Goal: Task Accomplishment & Management: Manage account settings

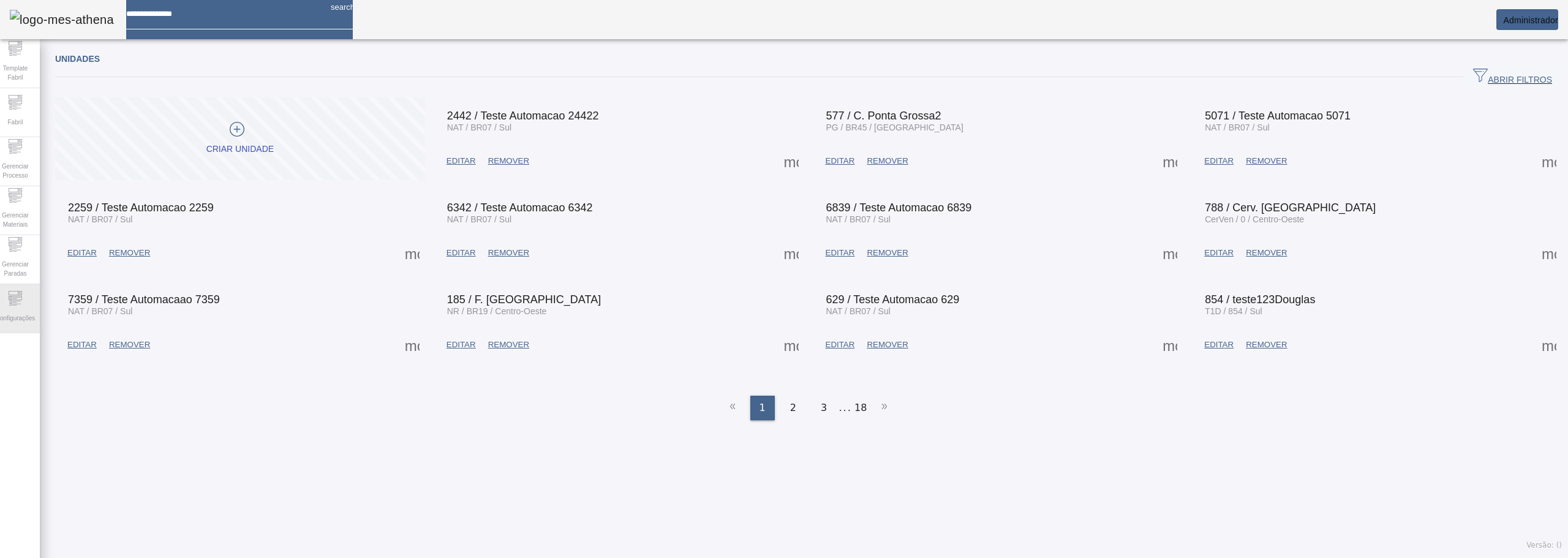
click at [21, 304] on icon at bounding box center [16, 304] width 8 height 1
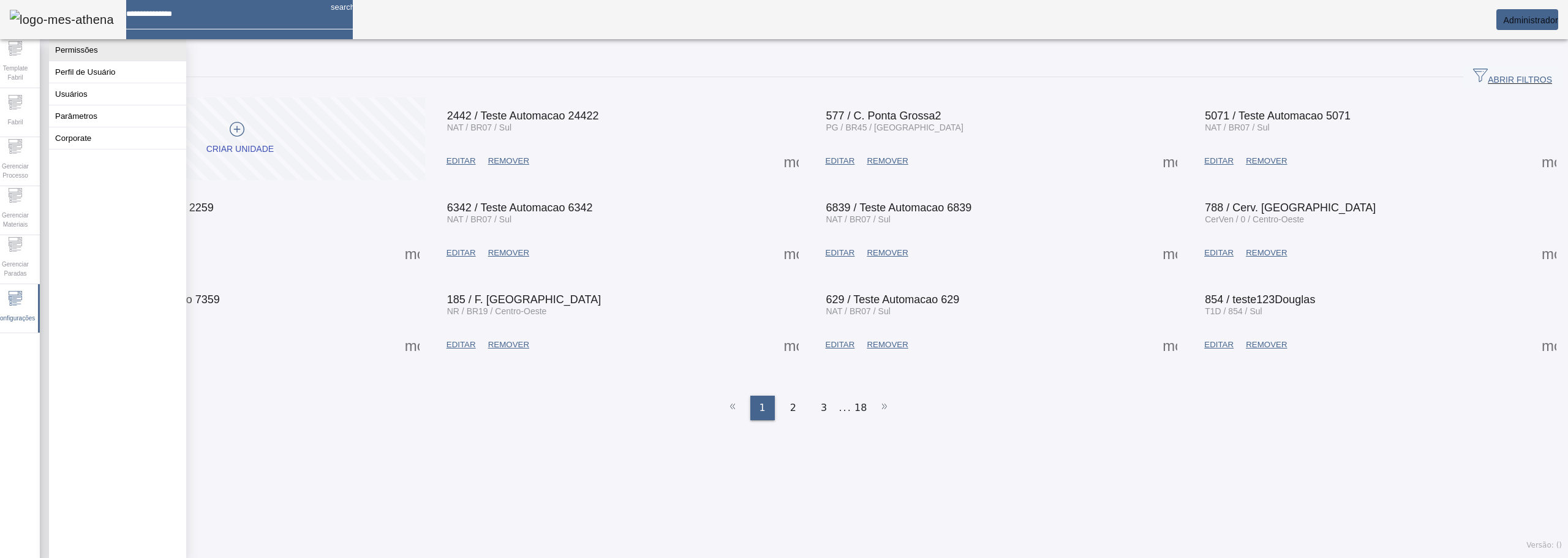
click at [101, 54] on button "Permissões" at bounding box center [118, 50] width 137 height 21
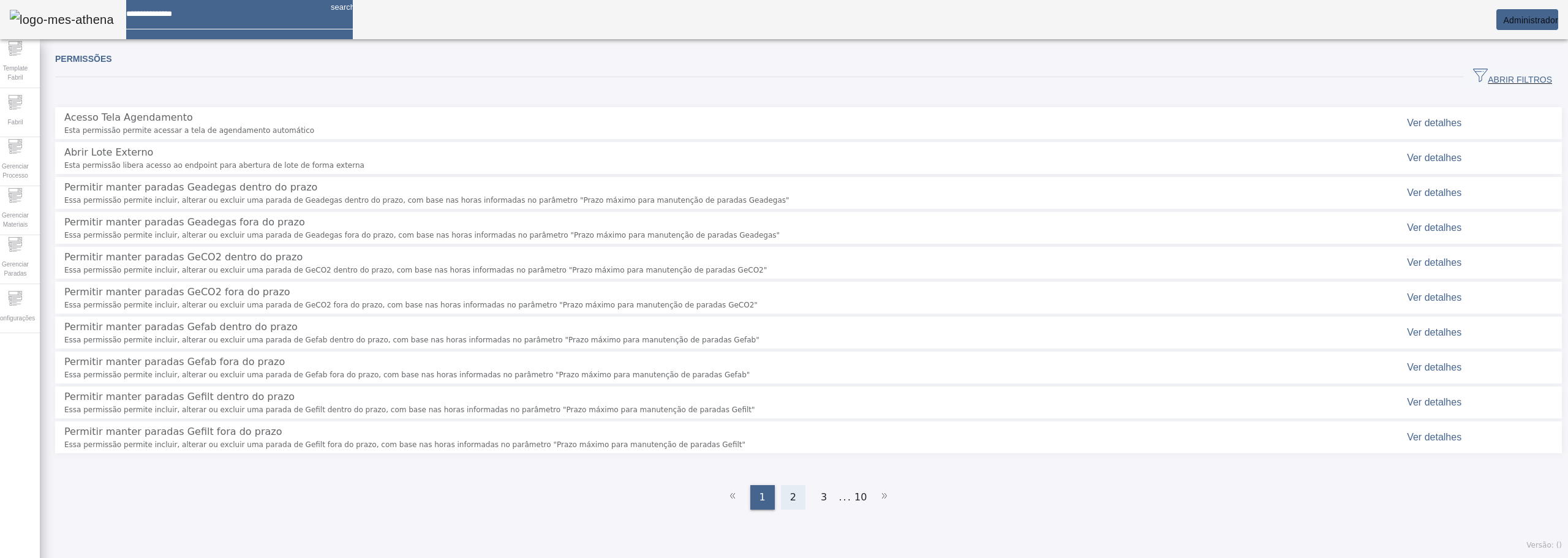
click at [795, 485] on div "2" at bounding box center [793, 497] width 25 height 25
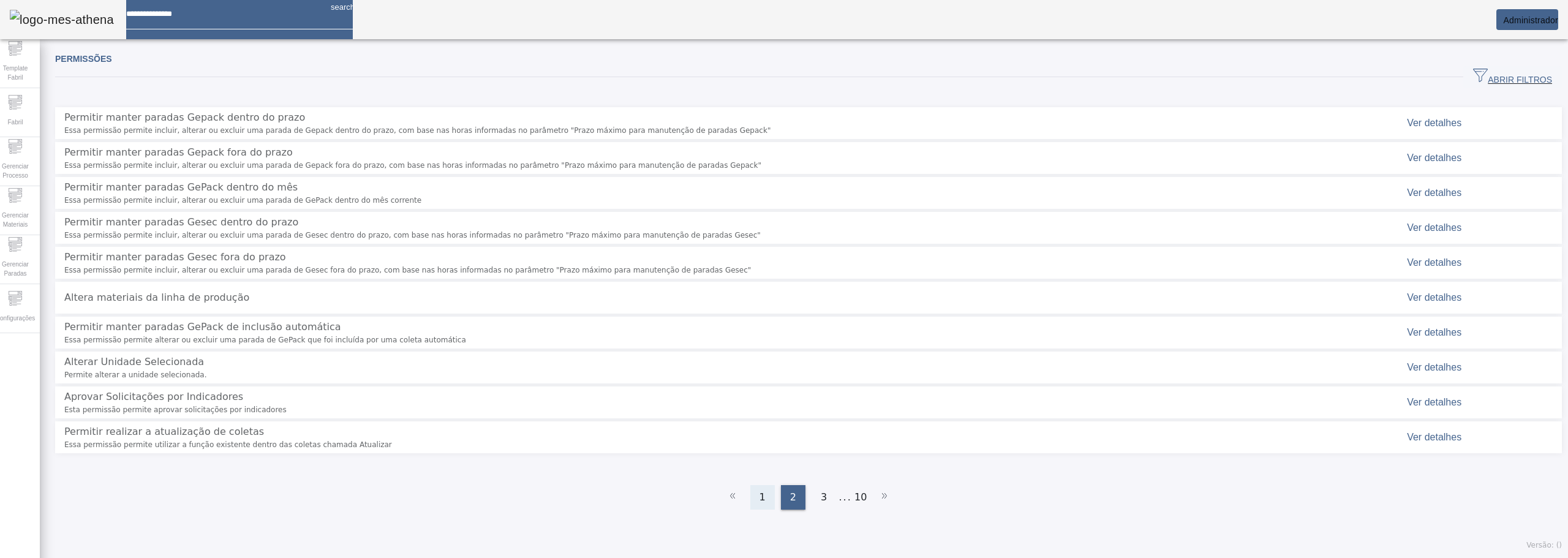
click at [764, 485] on div "1" at bounding box center [763, 497] width 25 height 25
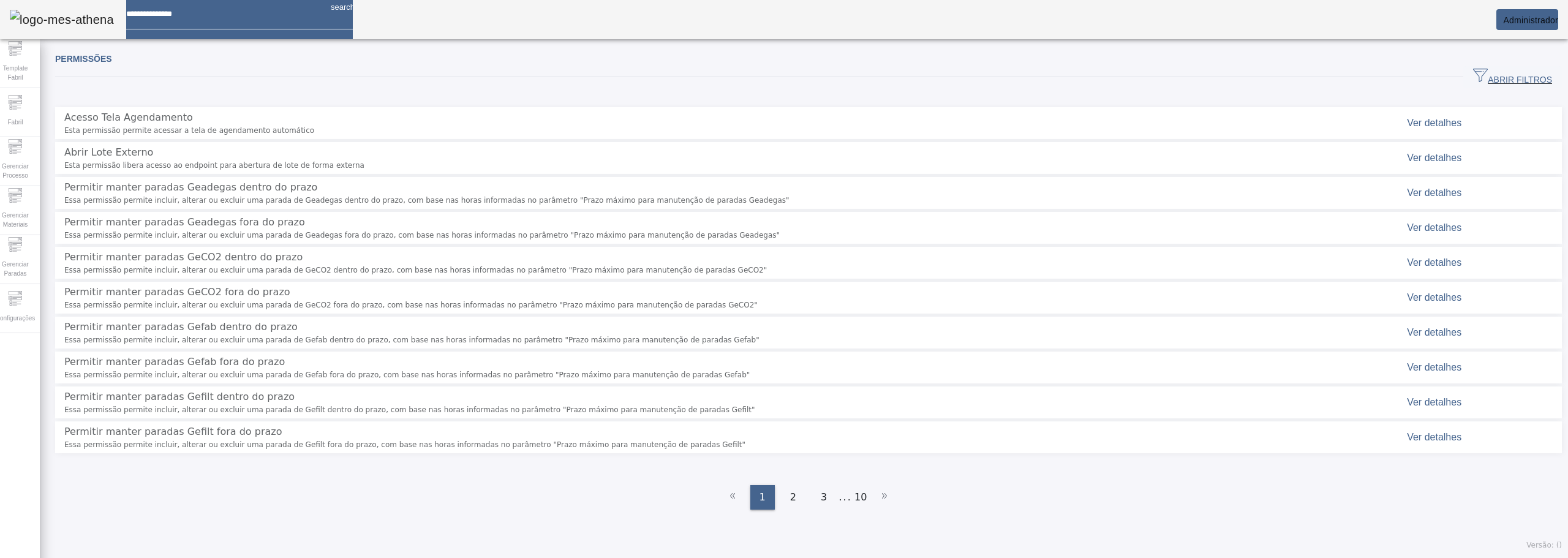
click at [1481, 70] on span "ABRIR FILTROS" at bounding box center [1512, 77] width 79 height 18
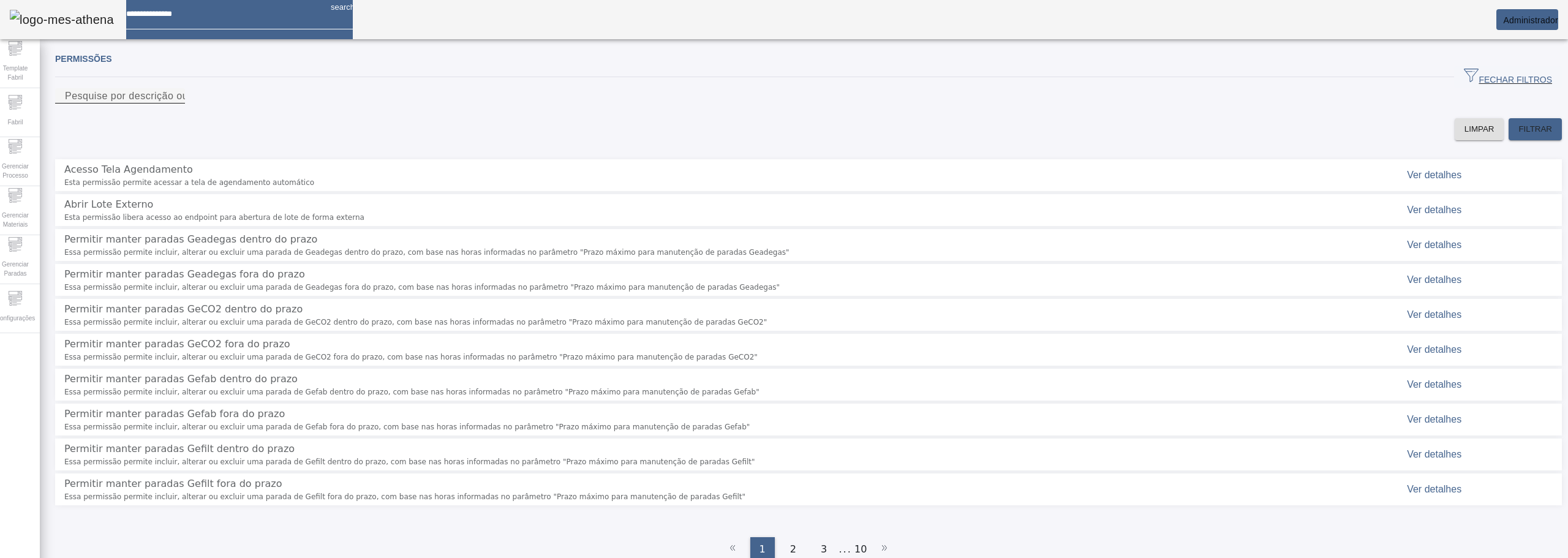
click at [175, 103] on input "Pesquise por descrição ou chave" at bounding box center [120, 96] width 110 height 15
type input "**********"
click at [1407, 180] on span "Ver detalhes" at bounding box center [1434, 175] width 54 height 10
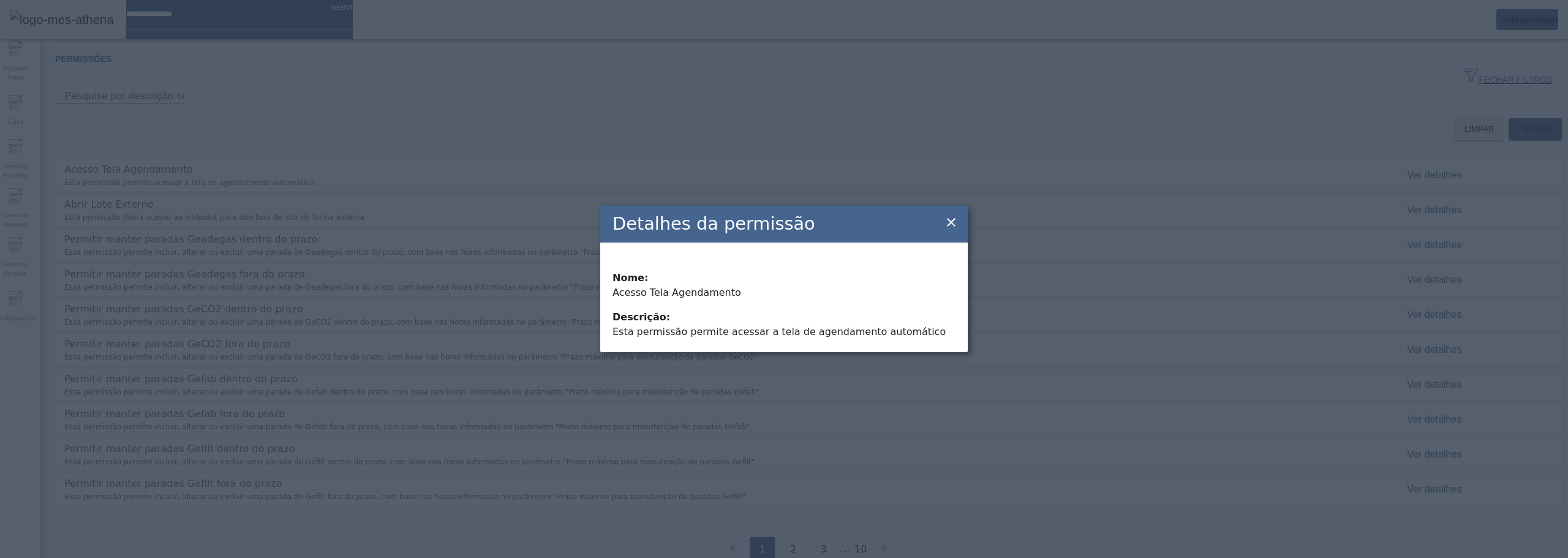
click at [953, 222] on icon at bounding box center [951, 222] width 15 height 15
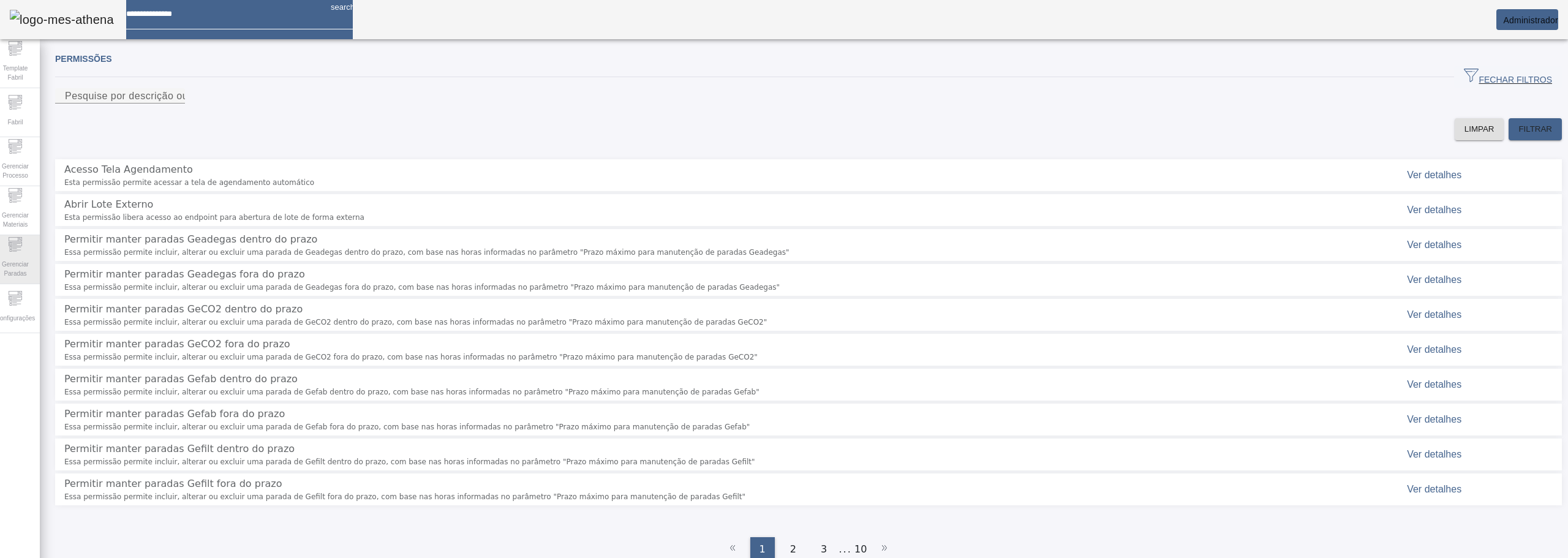
click at [38, 249] on div "Gerenciar Paradas" at bounding box center [15, 260] width 49 height 49
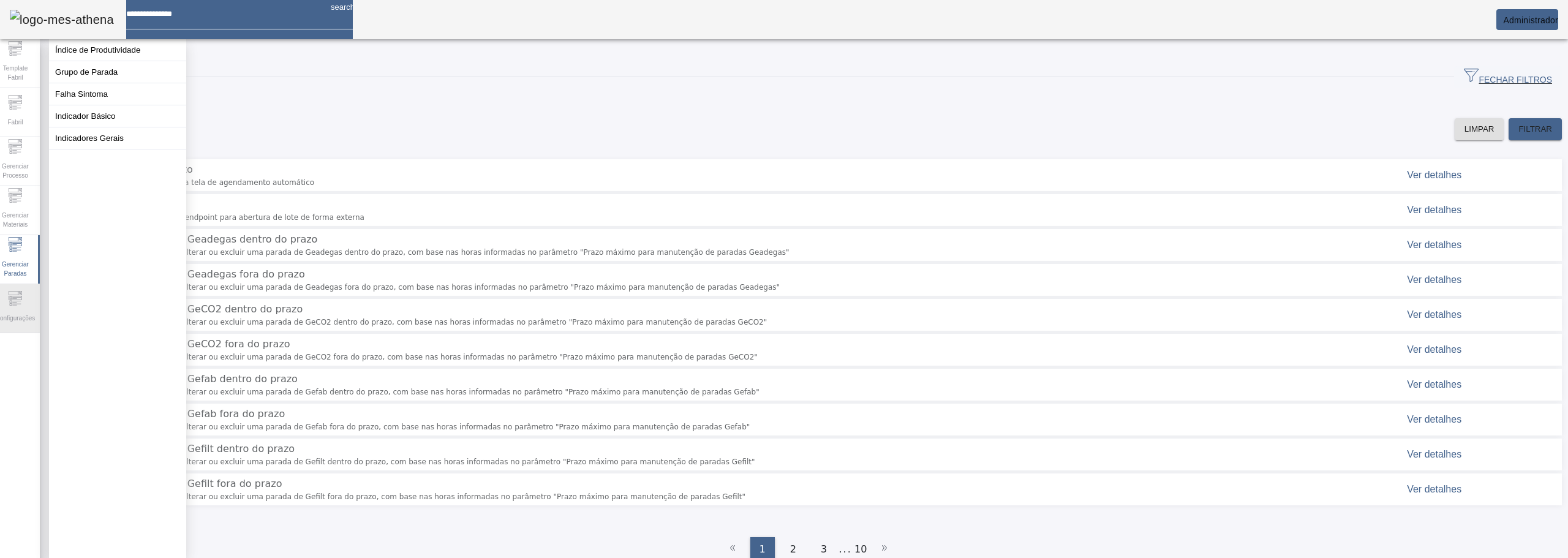
click at [12, 291] on div "Configurações" at bounding box center [15, 309] width 49 height 49
click at [296, 136] on div "LIMPAR FILTRAR" at bounding box center [808, 129] width 1507 height 22
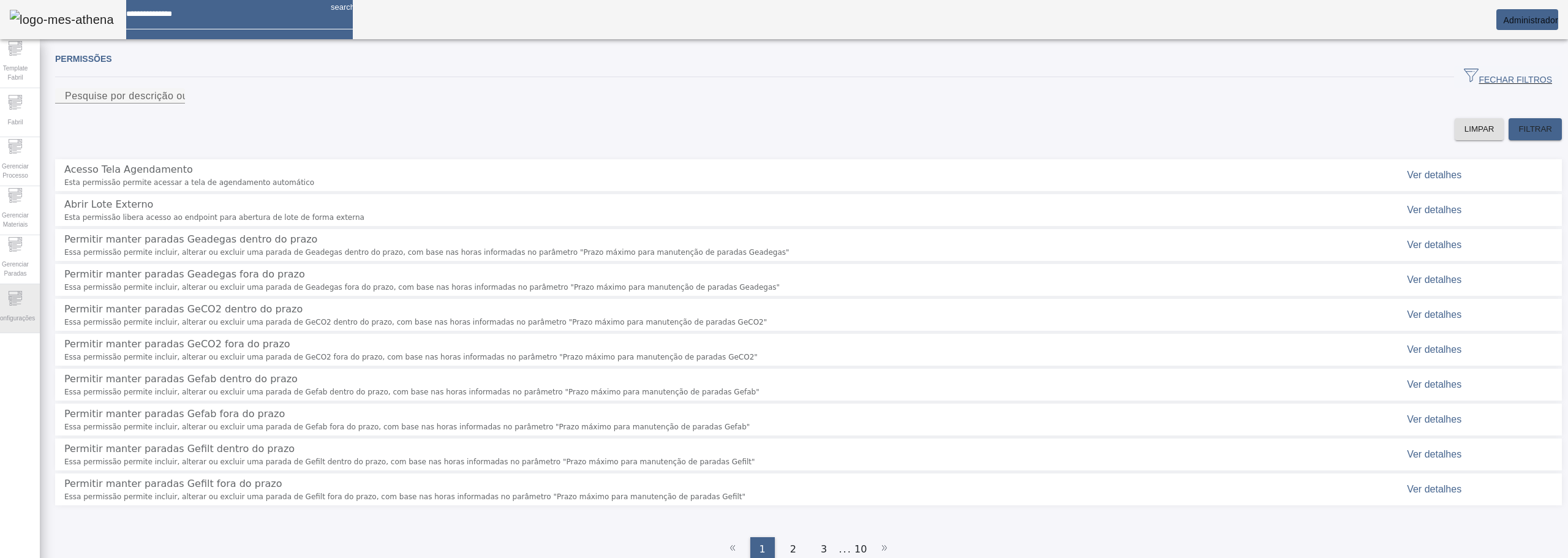
click at [32, 305] on div "Configurações" at bounding box center [15, 309] width 49 height 49
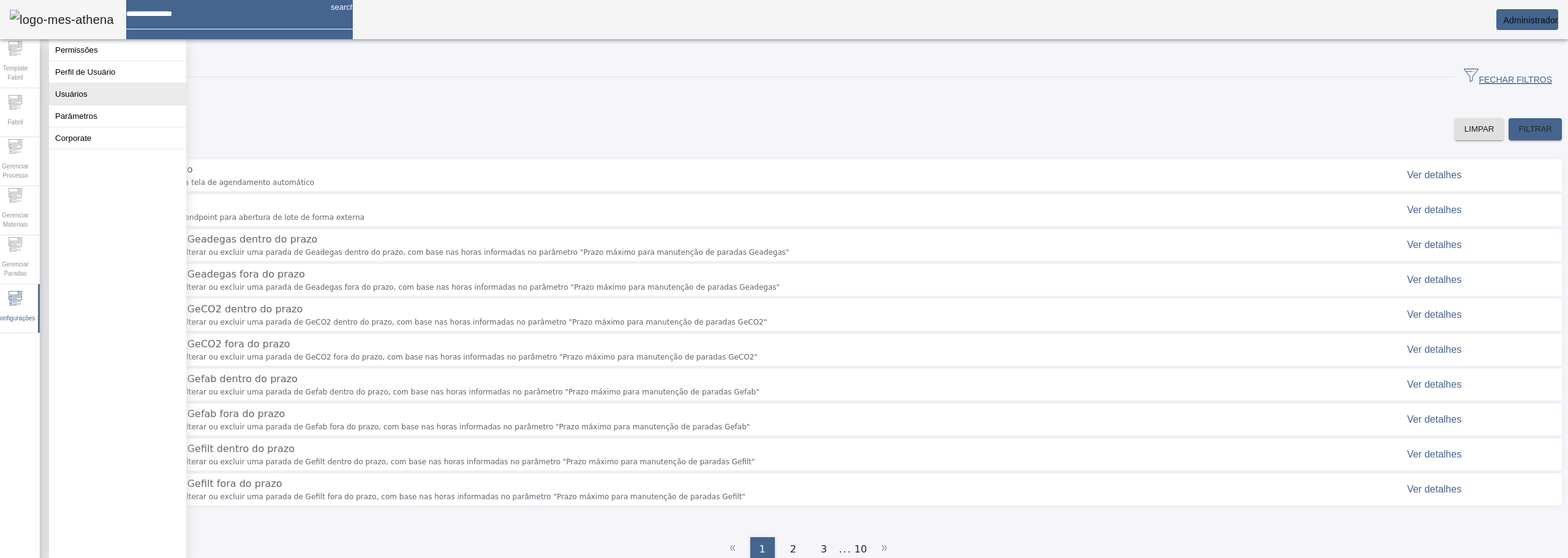
click at [94, 102] on button "Usuários" at bounding box center [118, 94] width 137 height 21
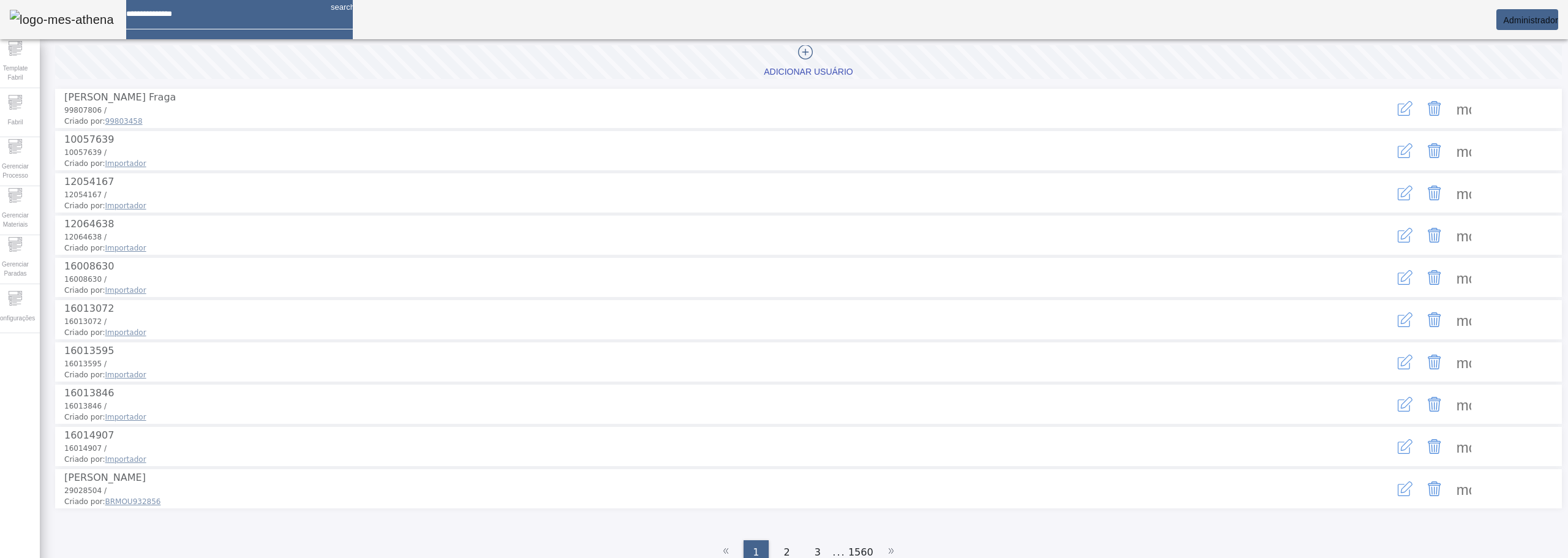
scroll to position [78, 0]
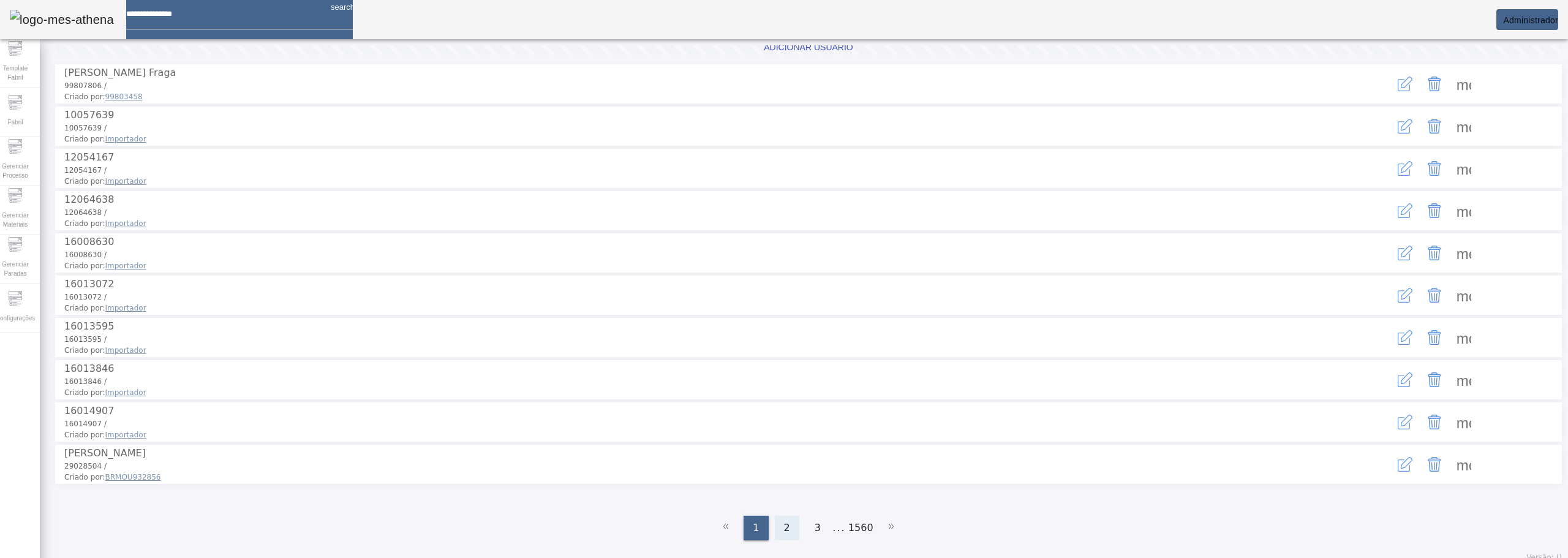
click at [789, 516] on div "2" at bounding box center [787, 528] width 25 height 25
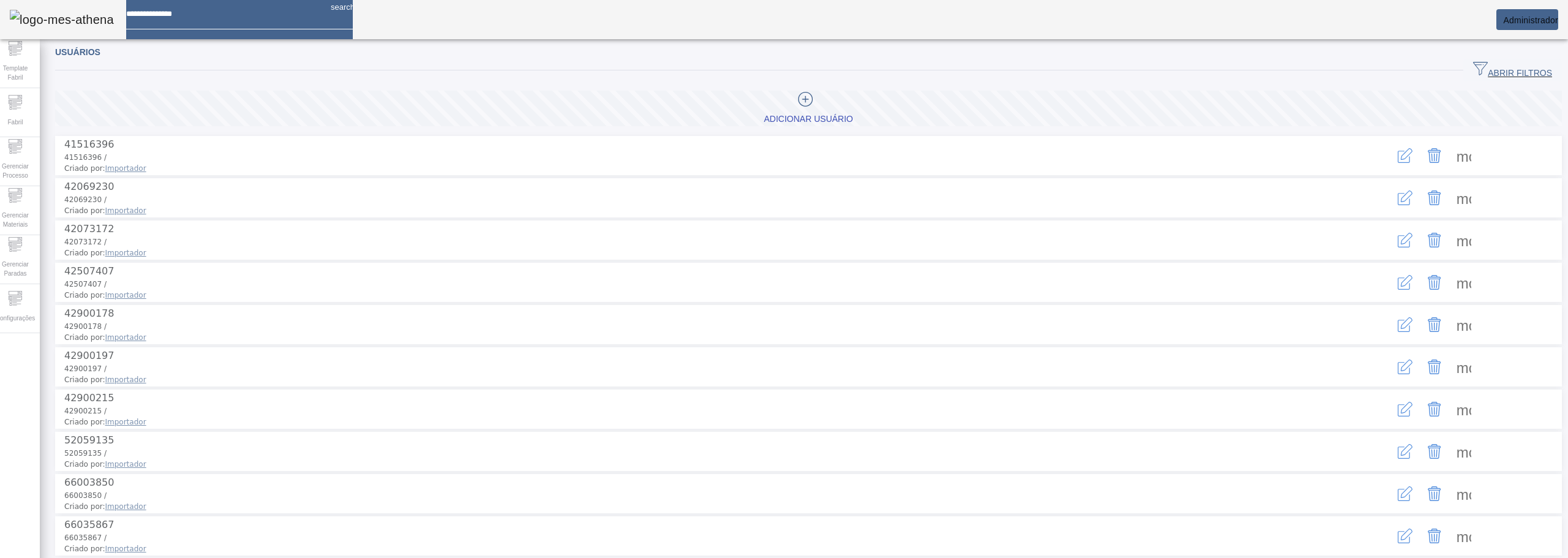
scroll to position [0, 0]
click at [1488, 82] on span "ABRIR FILTROS" at bounding box center [1512, 77] width 79 height 18
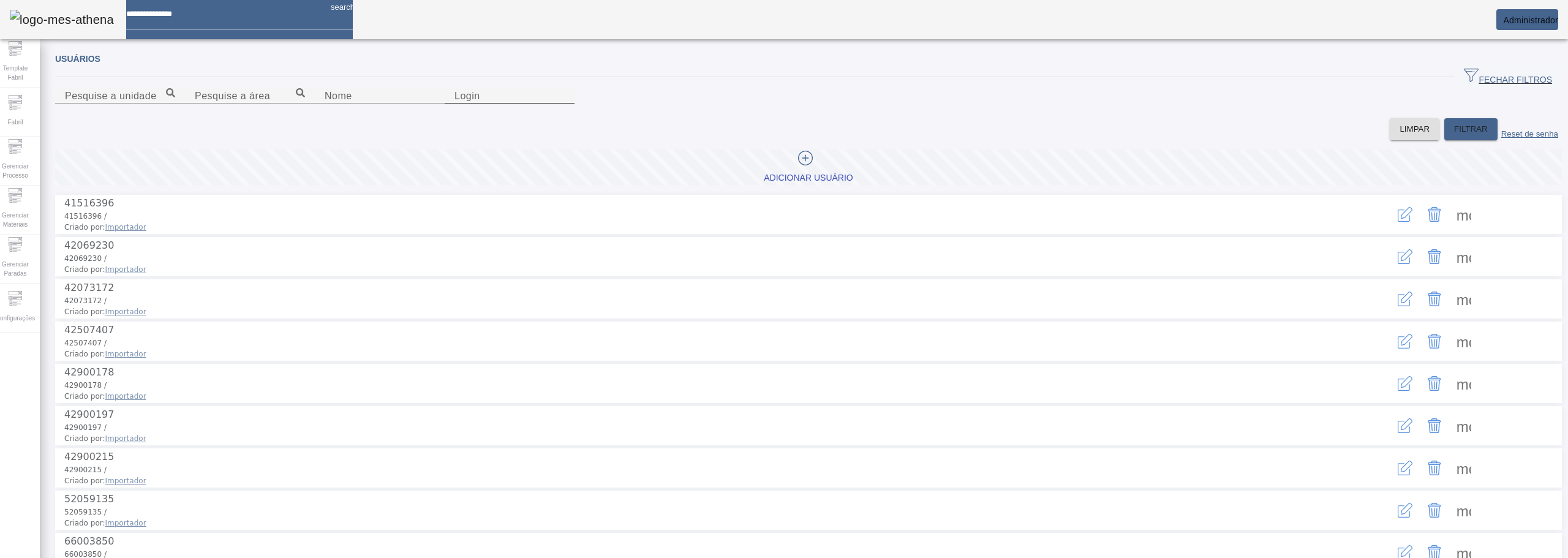
click at [565, 103] on div "Login" at bounding box center [510, 96] width 110 height 16
type input "***"
click at [565, 103] on input "***" at bounding box center [510, 96] width 110 height 15
click at [435, 103] on input "Nome" at bounding box center [380, 96] width 110 height 15
type input "***"
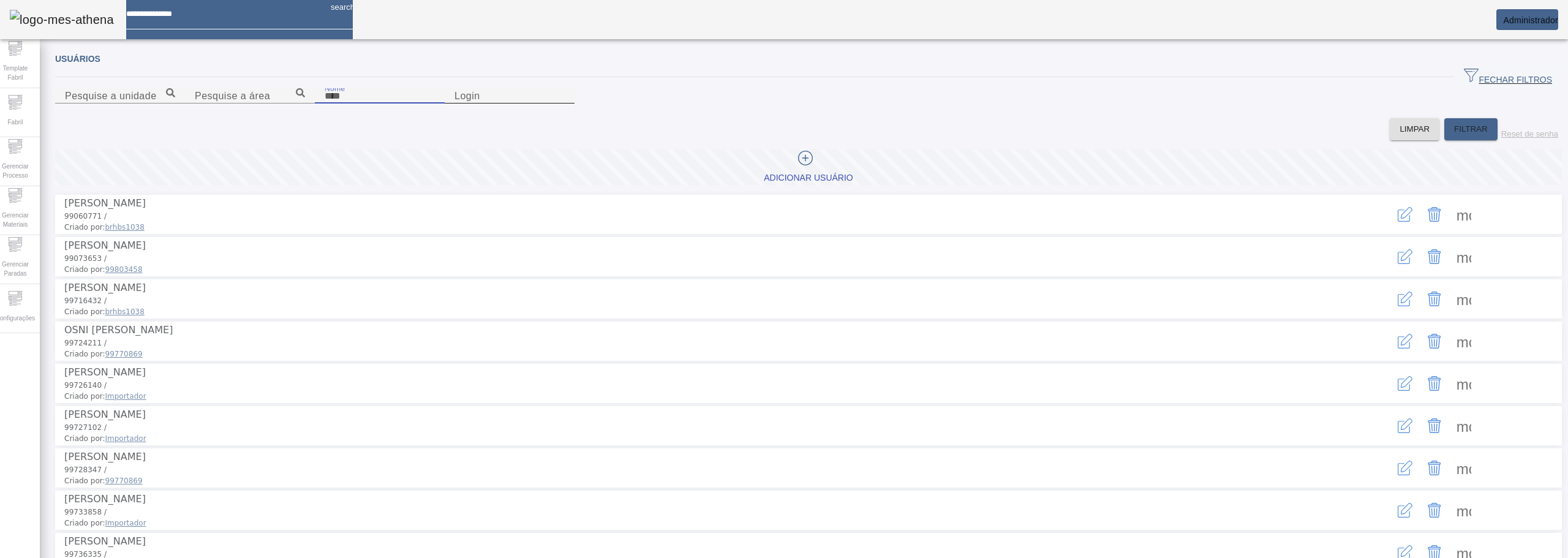
click at [565, 103] on input "Login" at bounding box center [510, 96] width 110 height 15
paste input "***"
type input "***"
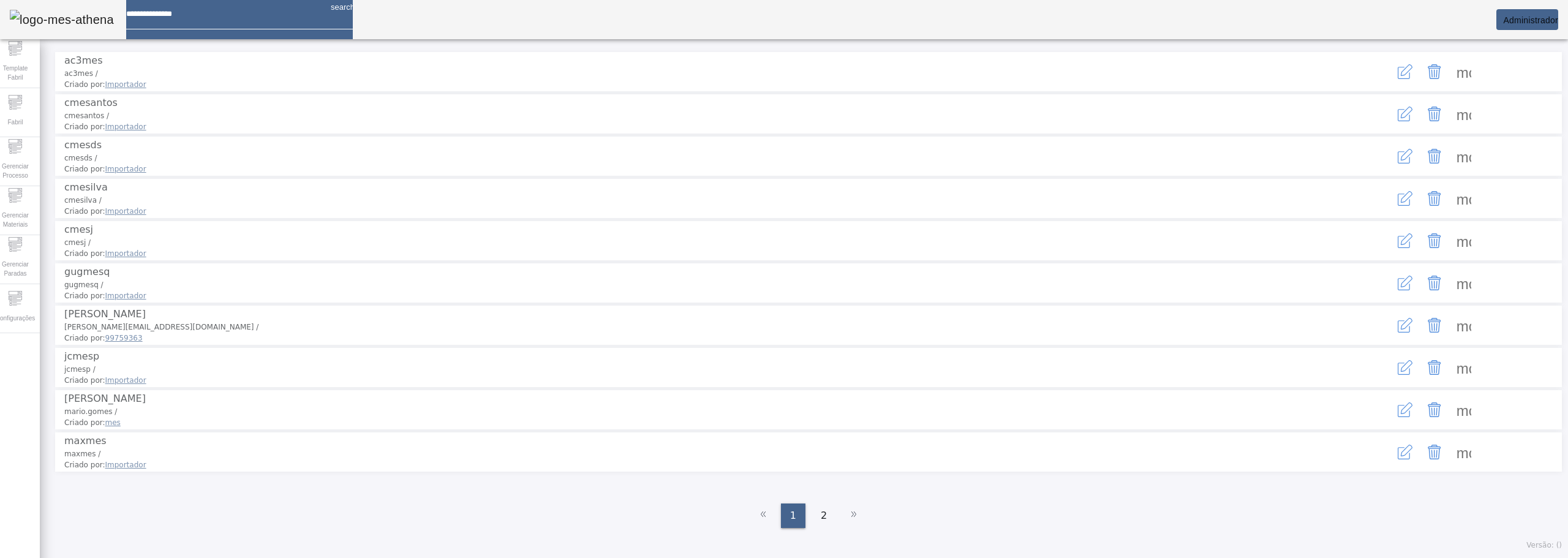
scroll to position [198, 0]
click at [821, 520] on span "2" at bounding box center [823, 515] width 6 height 15
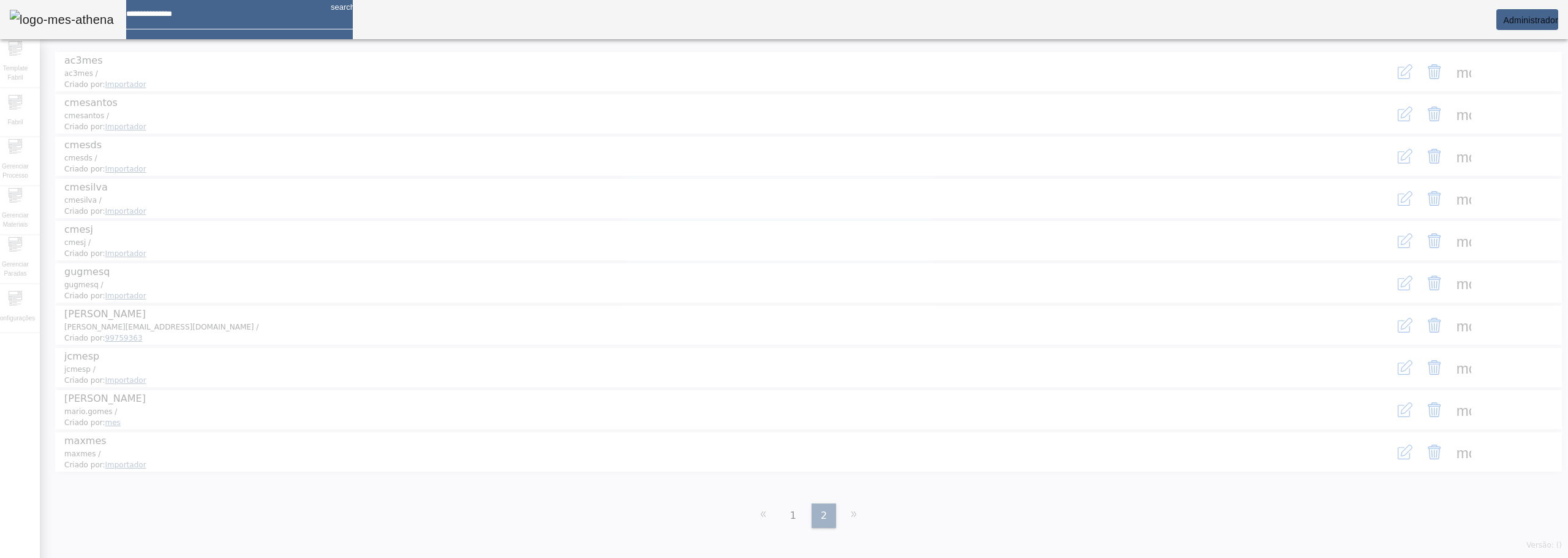
scroll to position [0, 0]
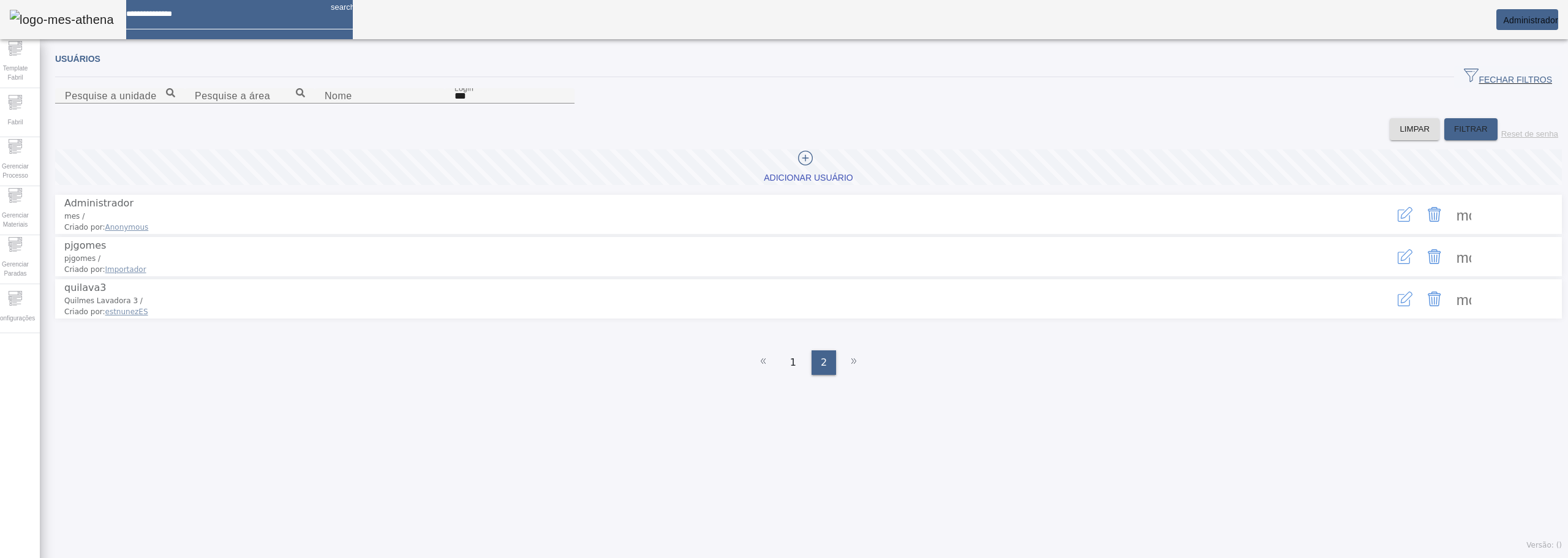
click at [1452, 229] on span at bounding box center [1464, 214] width 30 height 30
click at [1398, 222] on icon "button" at bounding box center [1405, 214] width 15 height 15
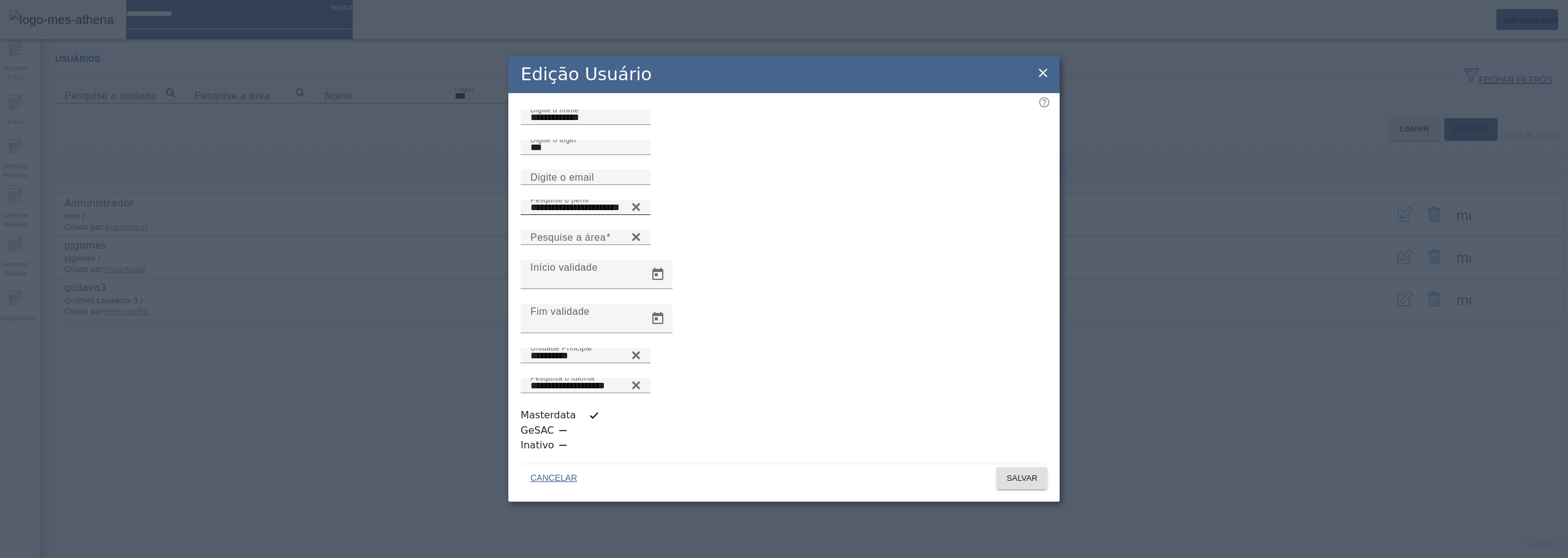
scroll to position [3, 0]
click at [1040, 80] on icon at bounding box center [1043, 72] width 15 height 15
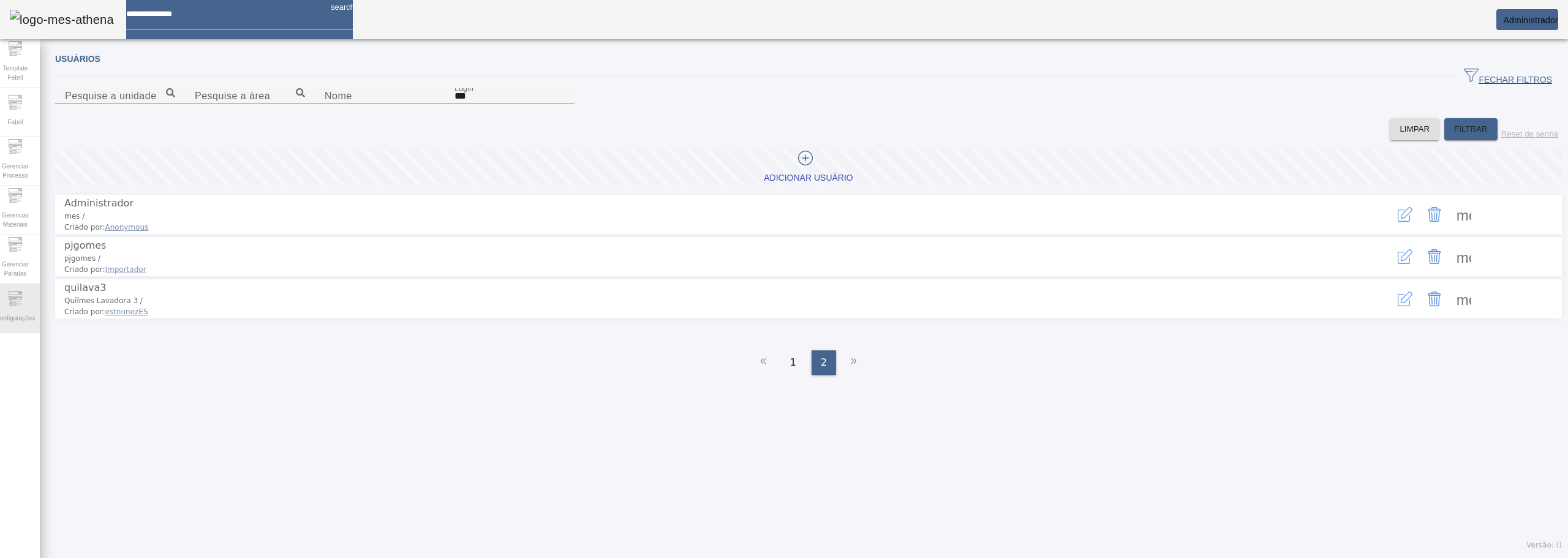
click at [22, 310] on span "Configurações" at bounding box center [15, 318] width 46 height 17
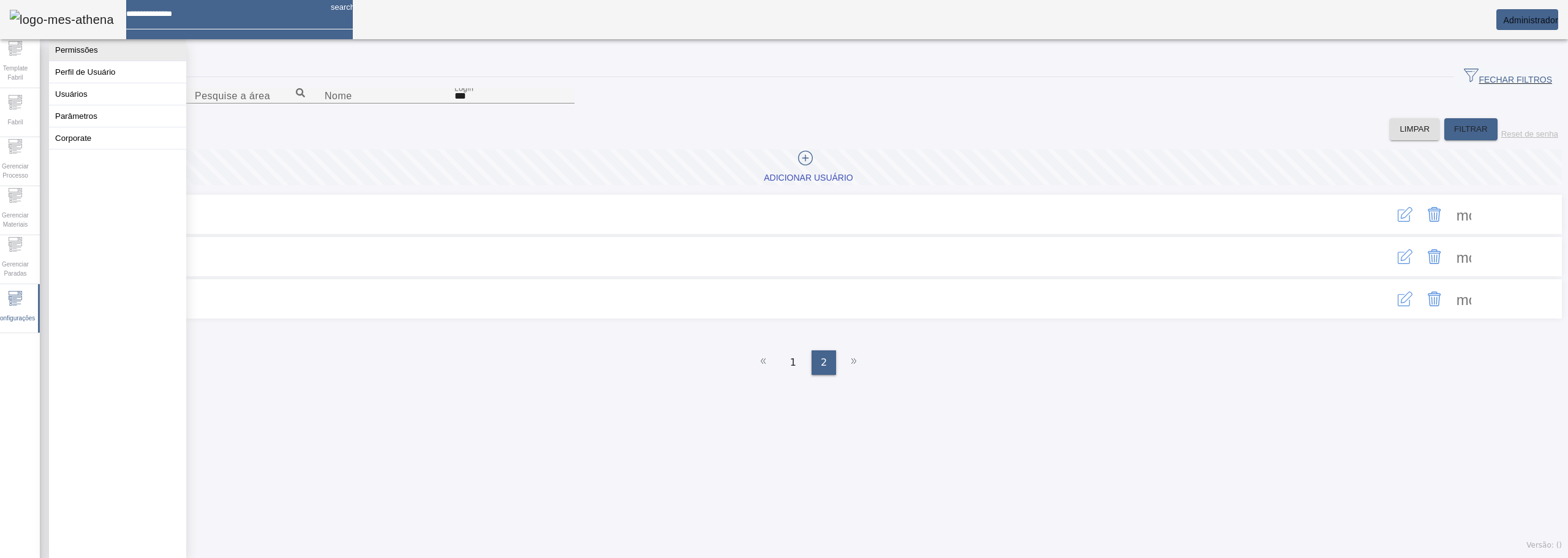
click at [98, 54] on button "Permissões" at bounding box center [118, 50] width 137 height 21
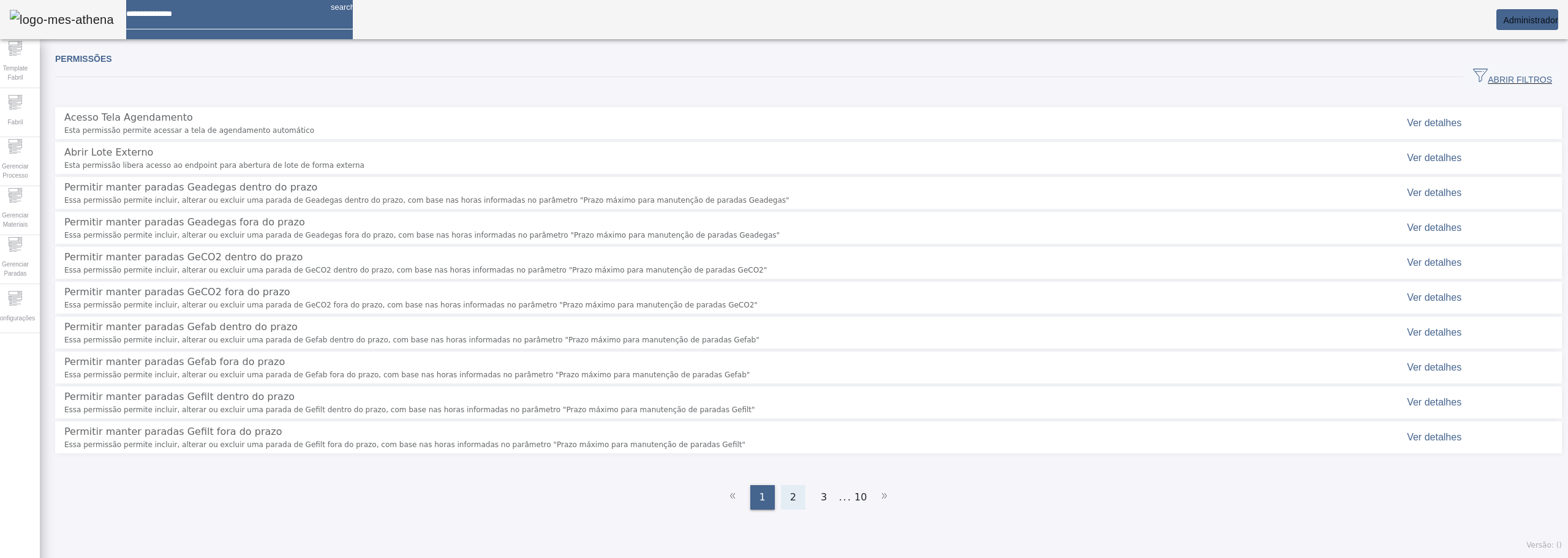
click at [785, 485] on div "2" at bounding box center [793, 497] width 25 height 25
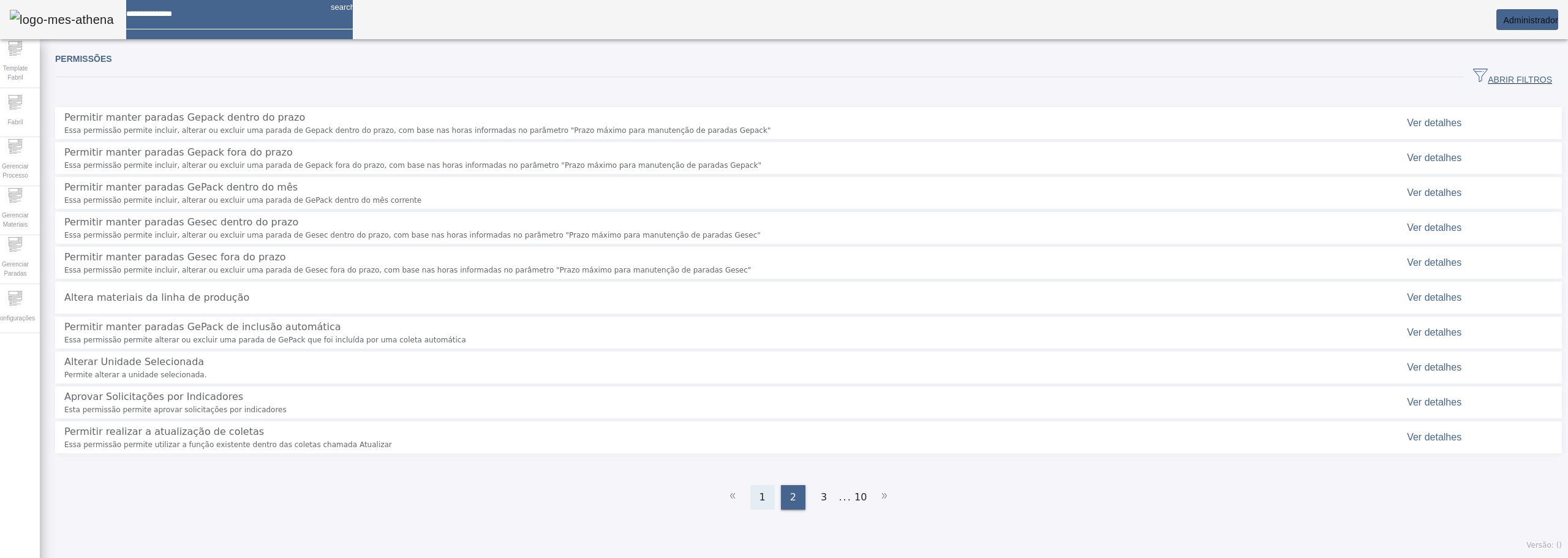
click at [751, 485] on div "1" at bounding box center [763, 497] width 25 height 25
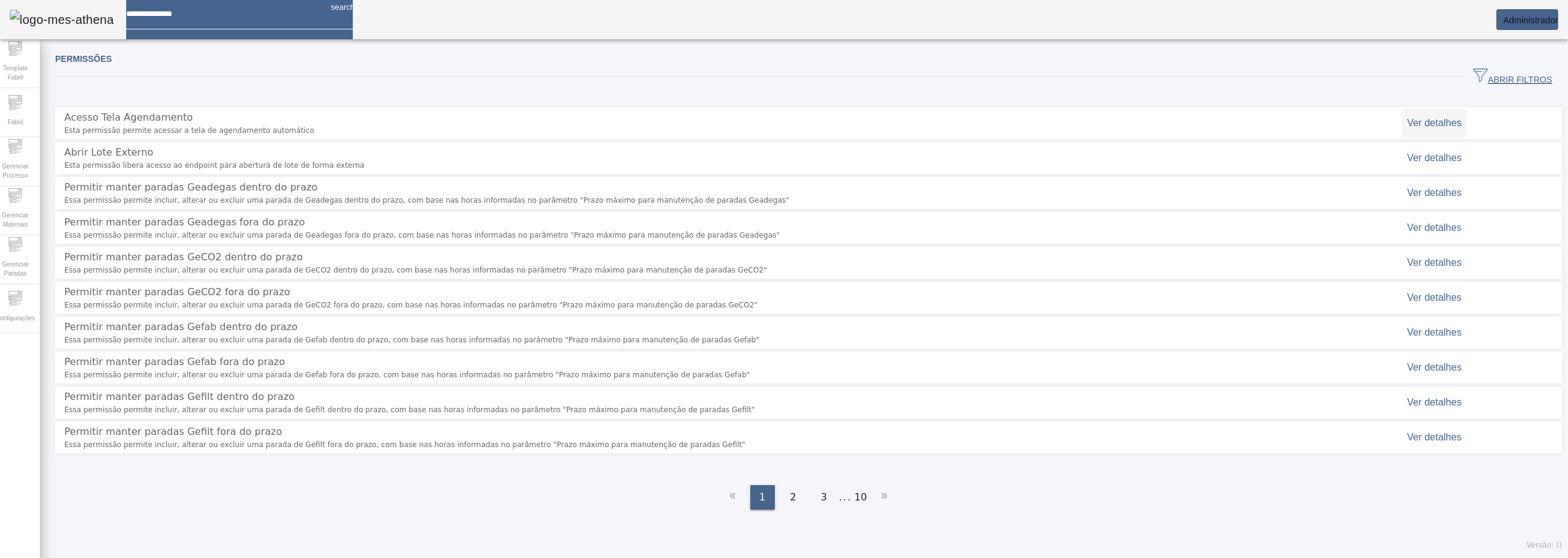
click at [1420, 118] on span "Ver detalhes" at bounding box center [1434, 123] width 54 height 10
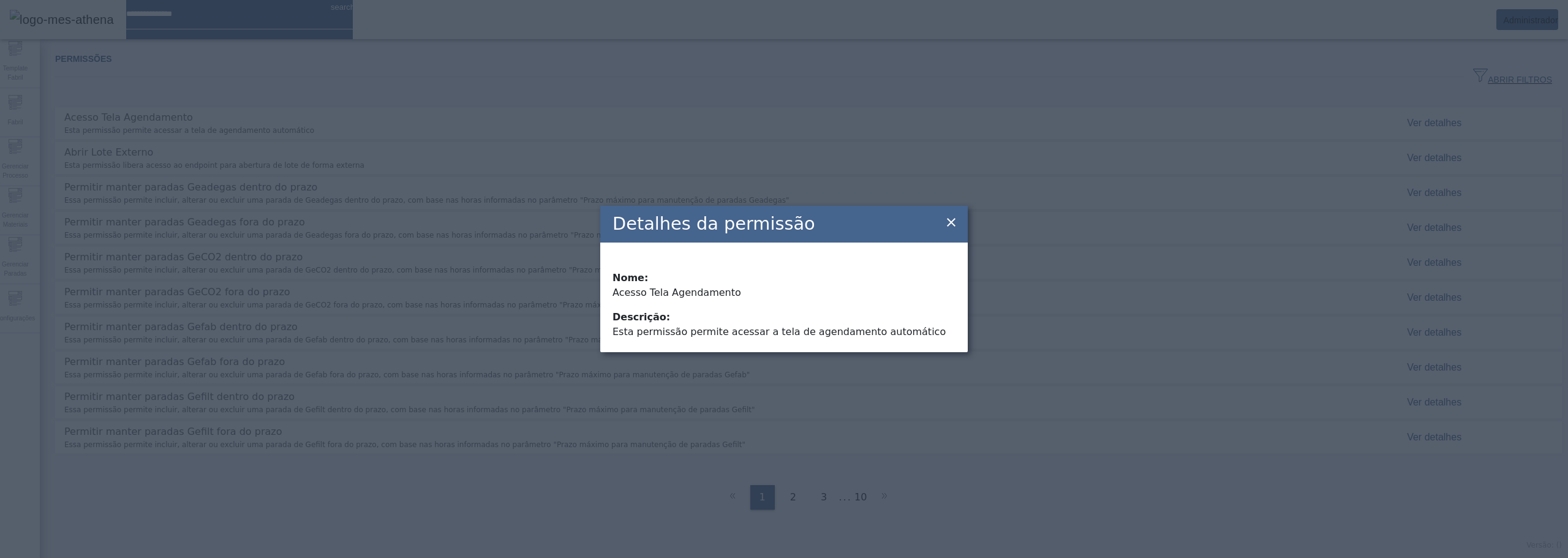
drag, startPoint x: 612, startPoint y: 331, endPoint x: 919, endPoint y: 330, distance: 307.0
click at [919, 330] on p "descrição: Esta permissão permite acessar a tela de agendamento automático" at bounding box center [783, 325] width 343 height 30
click at [918, 327] on p "descrição: Esta permissão permite acessar a tela de agendamento automático" at bounding box center [783, 325] width 343 height 30
click at [951, 221] on icon at bounding box center [951, 222] width 15 height 15
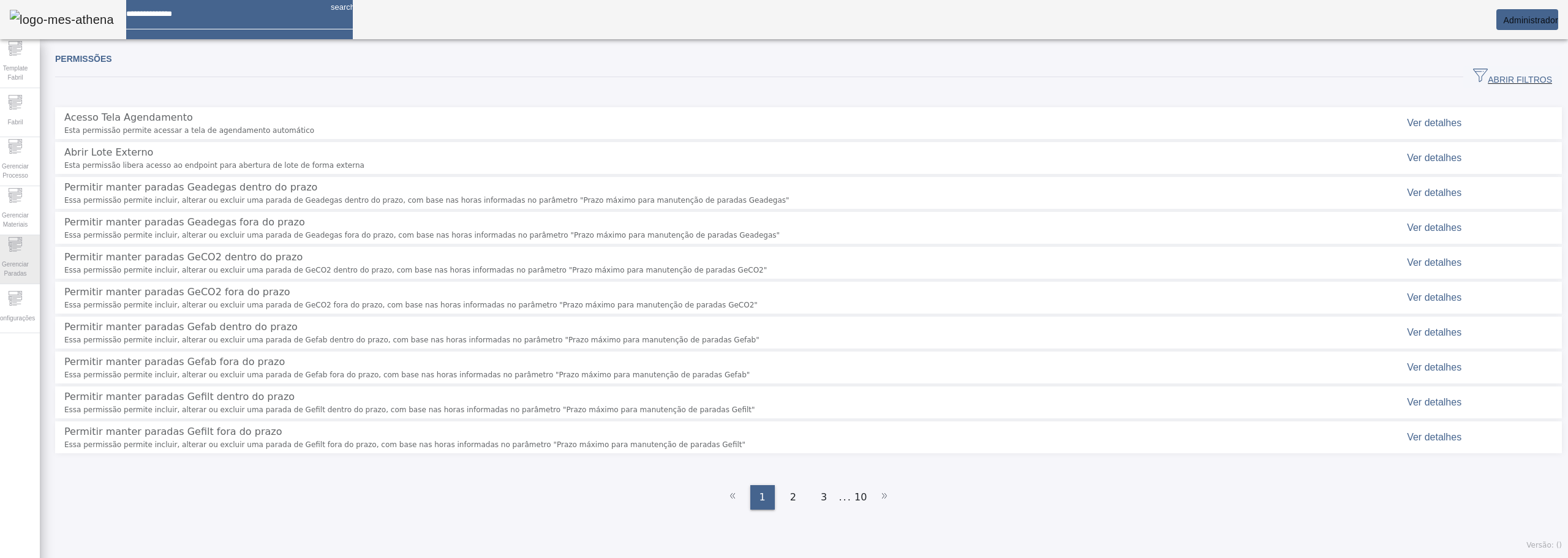
click at [16, 265] on span "Gerenciar Paradas" at bounding box center [15, 269] width 37 height 26
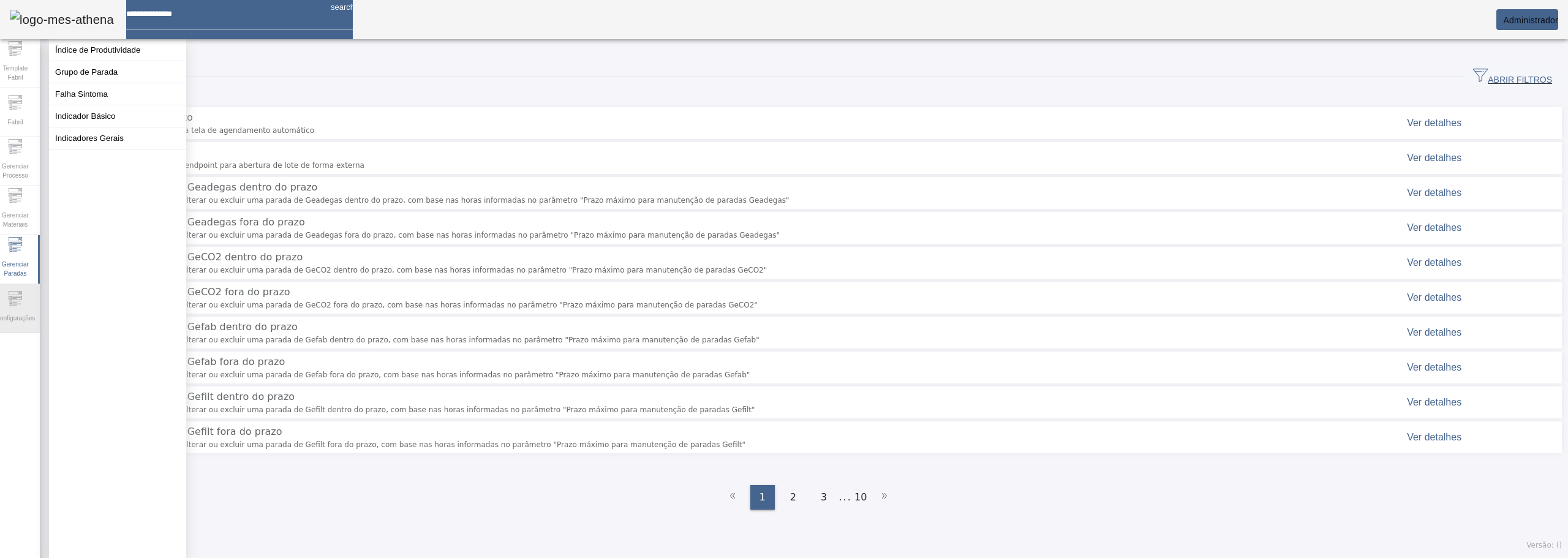
click at [19, 304] on icon at bounding box center [15, 298] width 15 height 15
click at [96, 76] on button "Perfil de Usuário" at bounding box center [118, 72] width 137 height 21
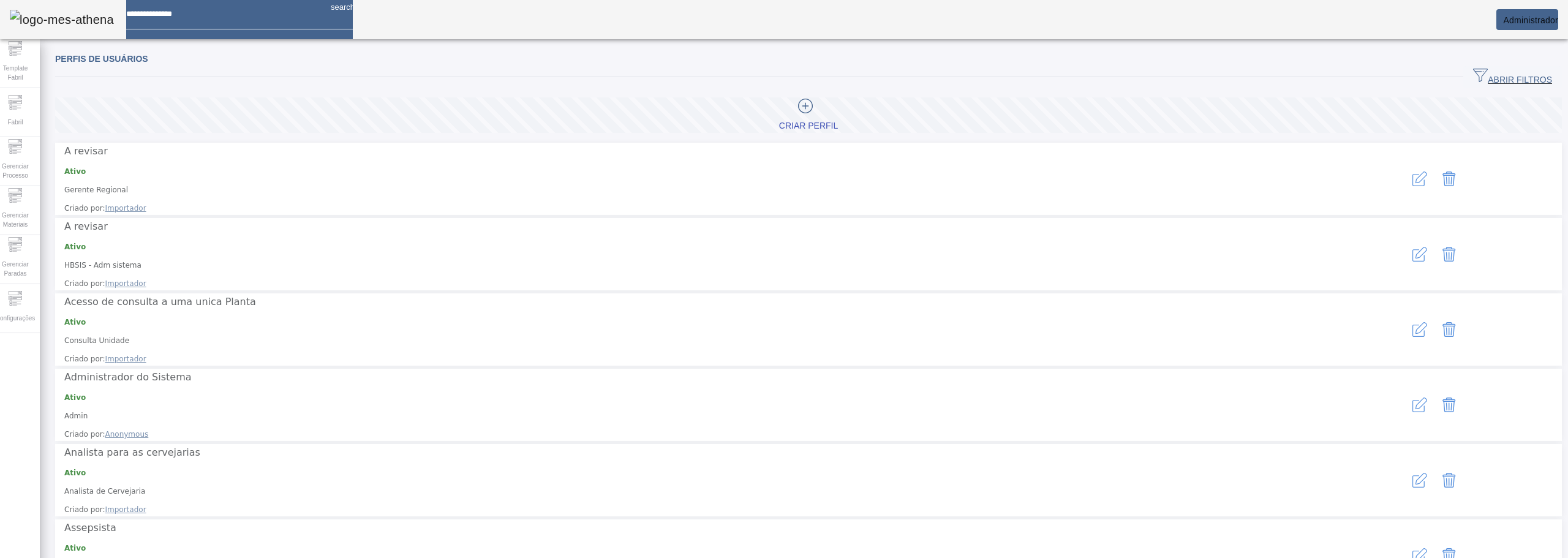
click at [1412, 186] on icon "button" at bounding box center [1419, 179] width 15 height 15
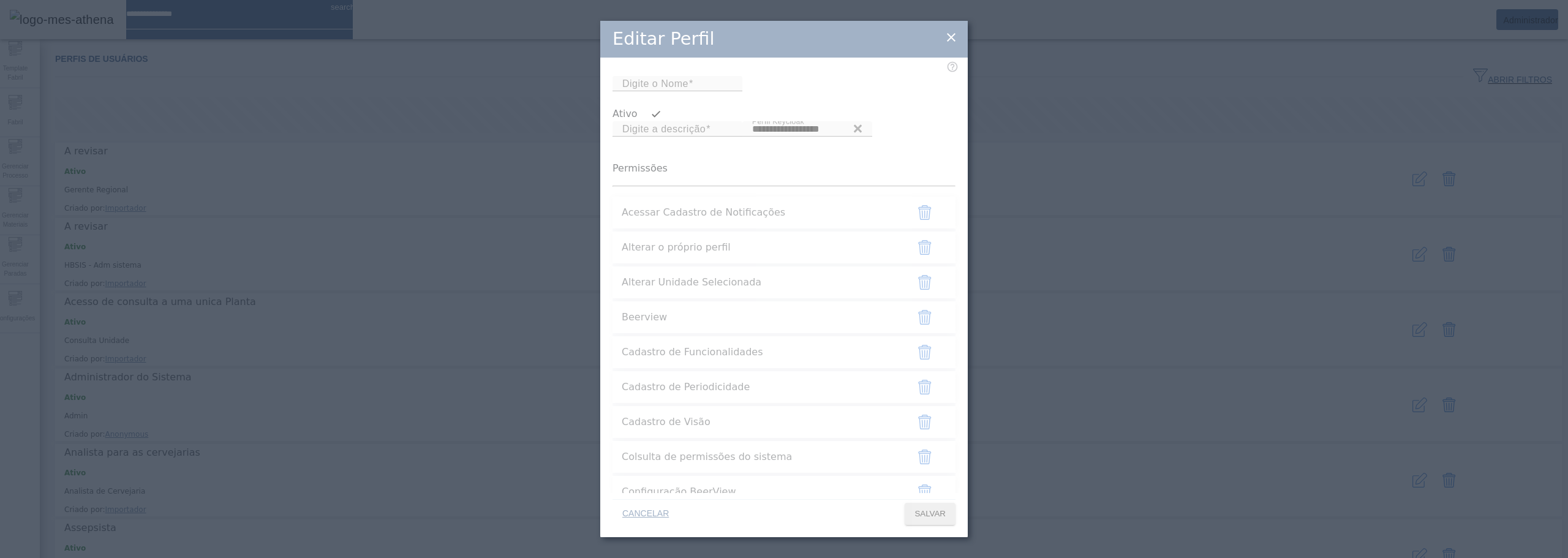
type input "**********"
type input "*********"
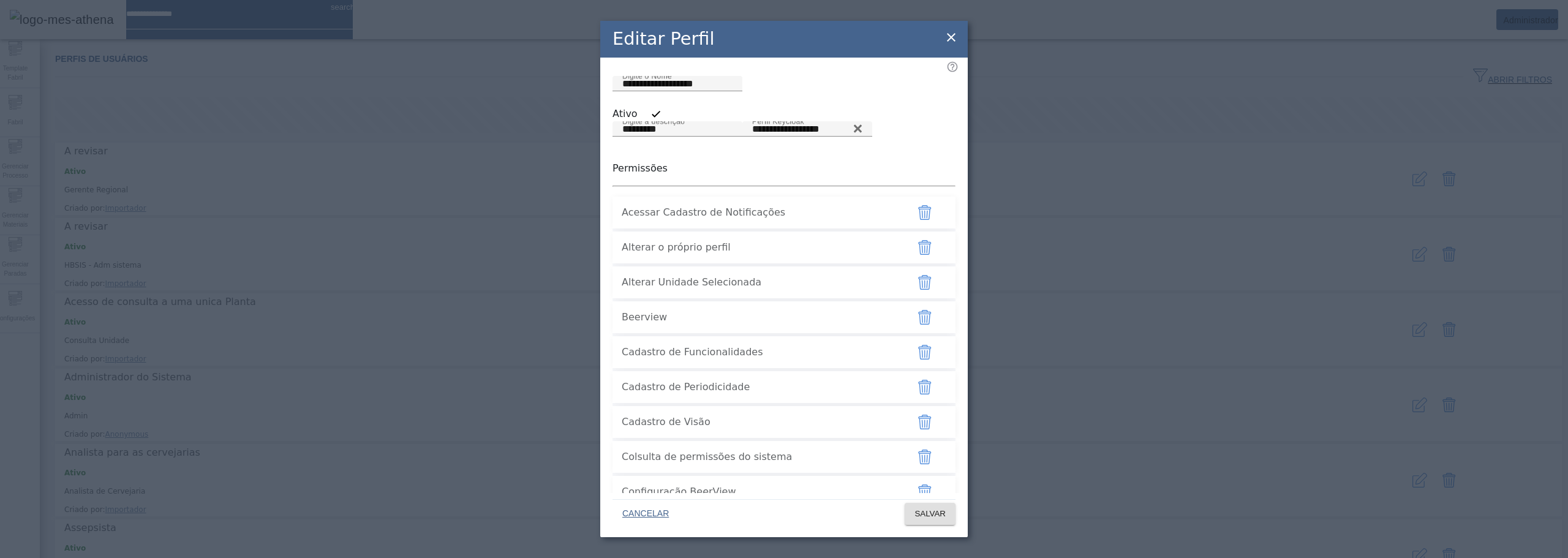
click at [745, 220] on span "Acessar Cadastro de Notificações" at bounding box center [759, 212] width 276 height 15
click at [733, 176] on p "Permissões" at bounding box center [783, 168] width 343 height 15
click at [949, 33] on icon at bounding box center [951, 37] width 15 height 15
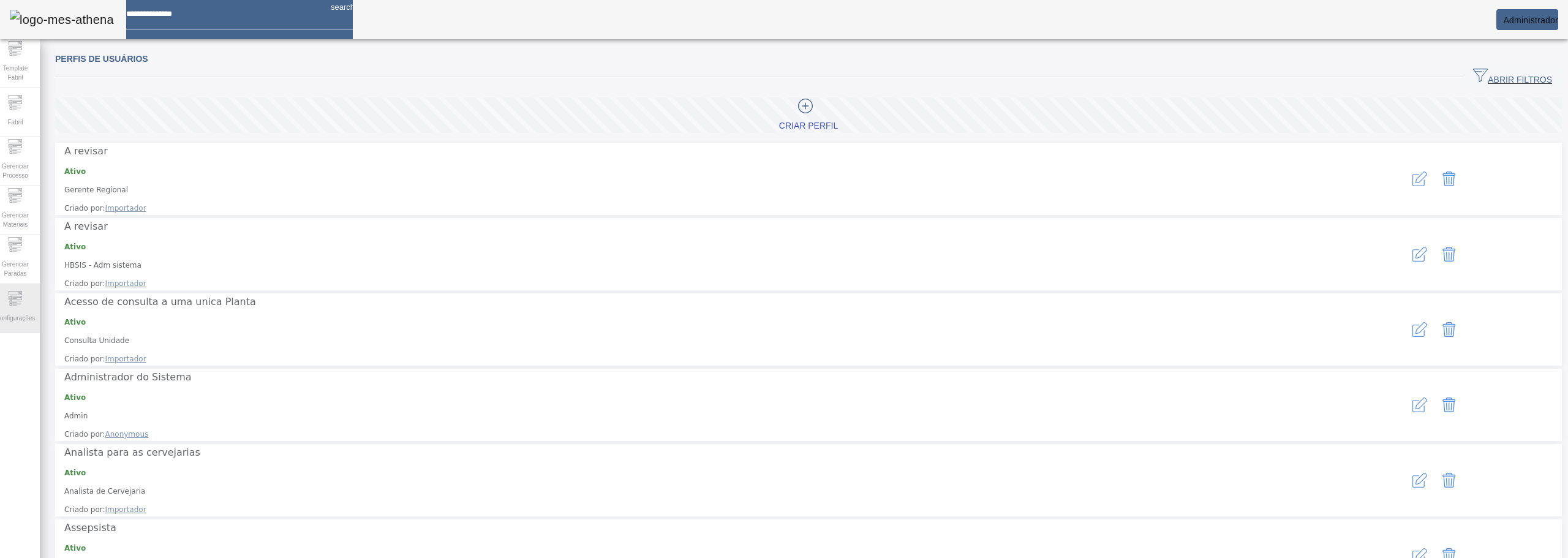
click at [12, 311] on span "Configurações" at bounding box center [15, 318] width 46 height 17
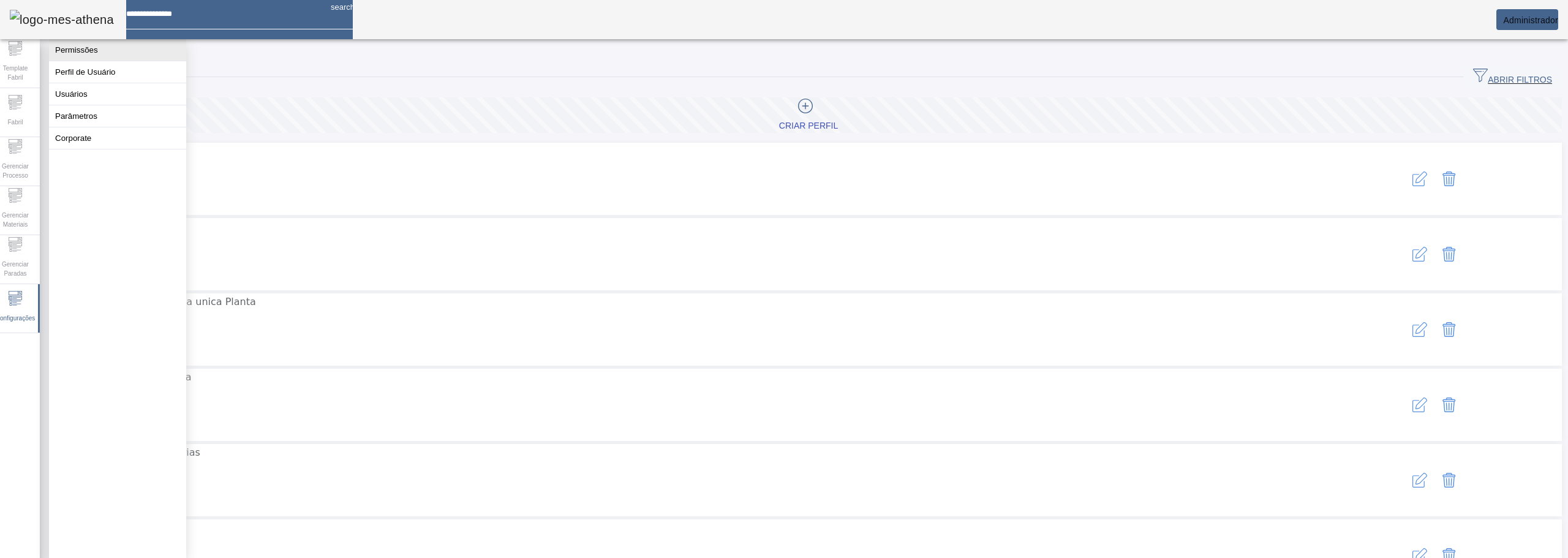
click at [79, 55] on button "Permissões" at bounding box center [118, 50] width 137 height 21
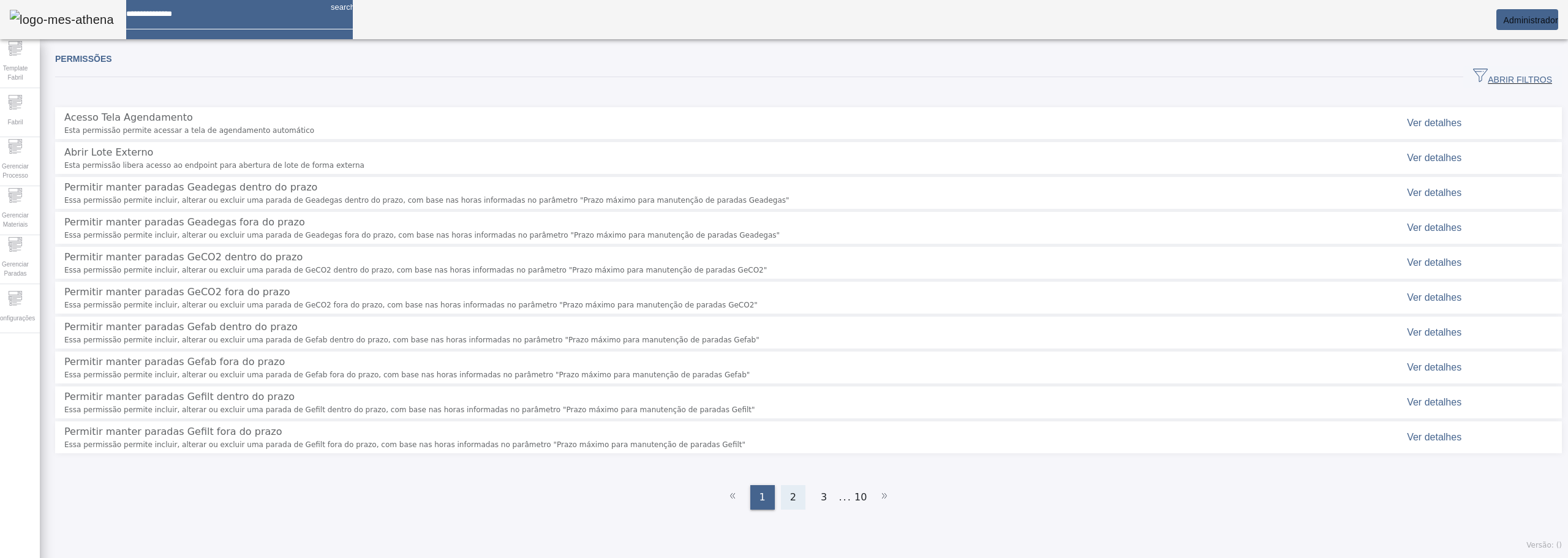
click at [790, 490] on span "2" at bounding box center [793, 497] width 6 height 15
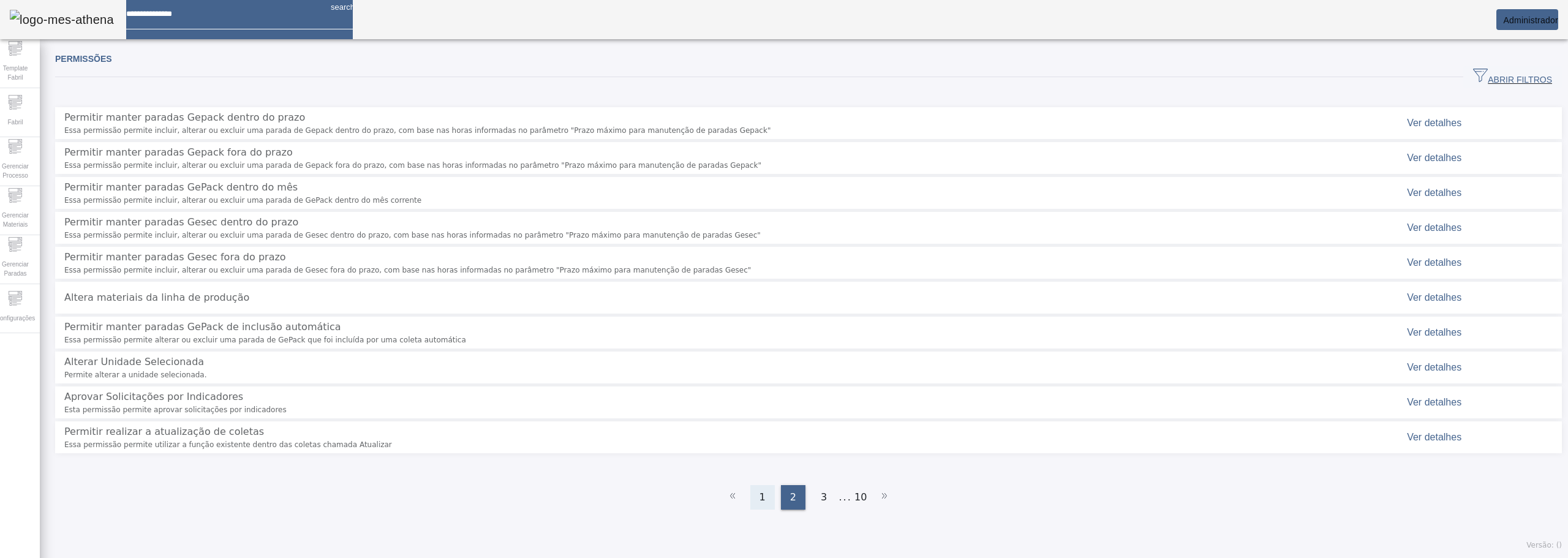
click at [759, 490] on span "1" at bounding box center [762, 497] width 6 height 15
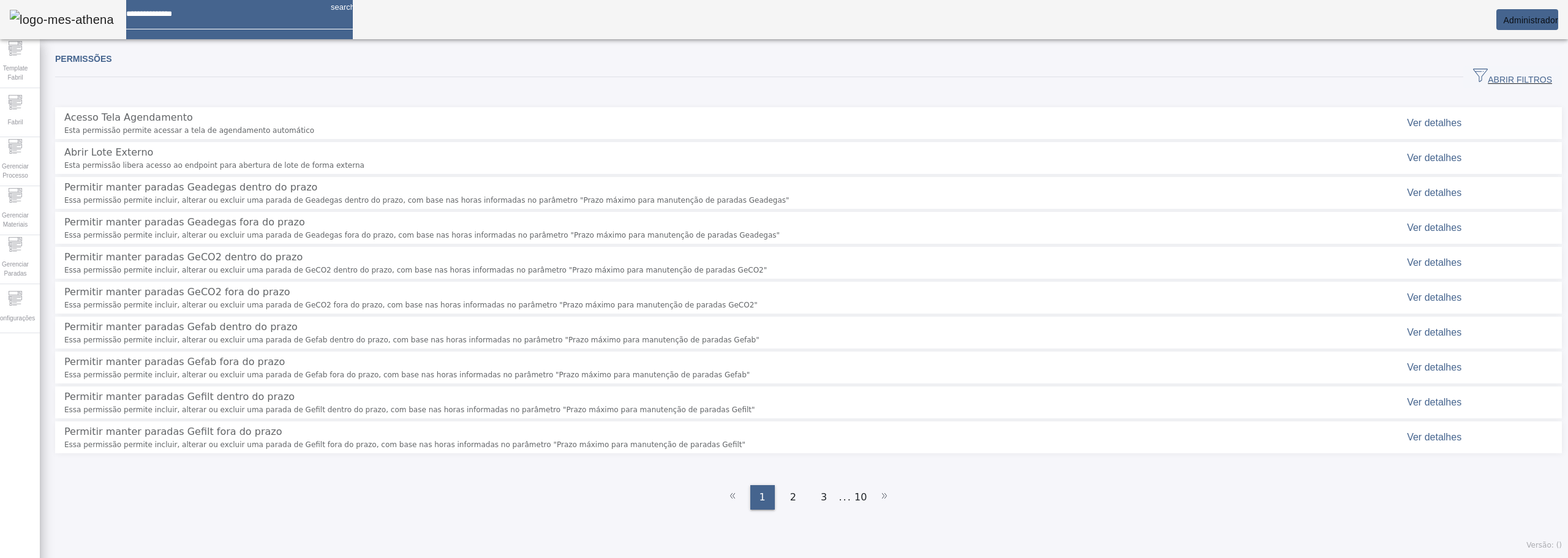
click at [1524, 75] on span "ABRIR FILTROS" at bounding box center [1512, 77] width 79 height 18
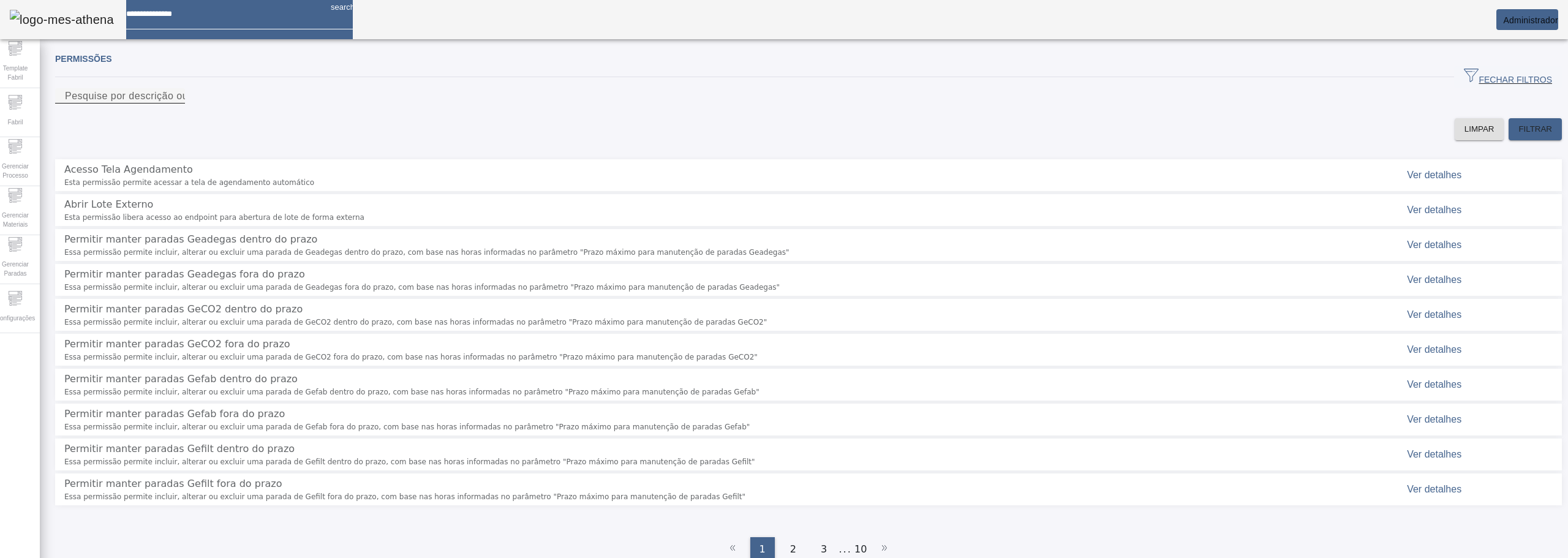
click at [175, 103] on input "Pesquise por descrição ou chave" at bounding box center [120, 96] width 110 height 15
type input "*********"
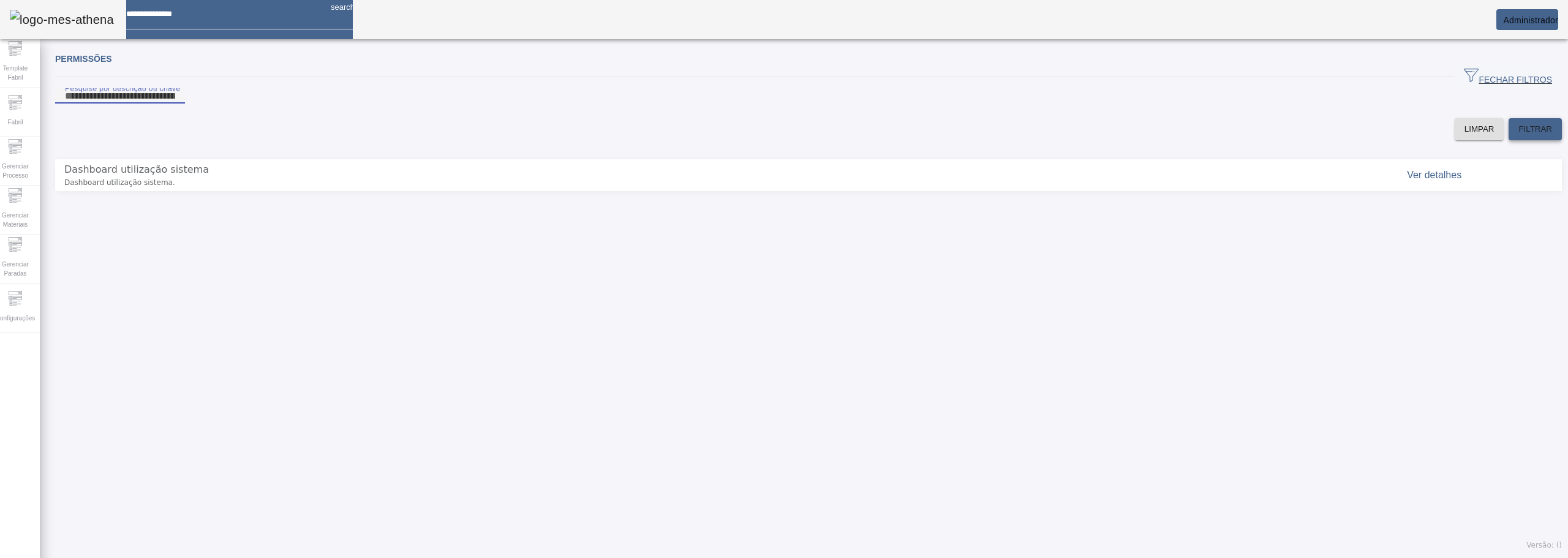
click at [1520, 136] on span "FILTRAR" at bounding box center [1535, 129] width 34 height 12
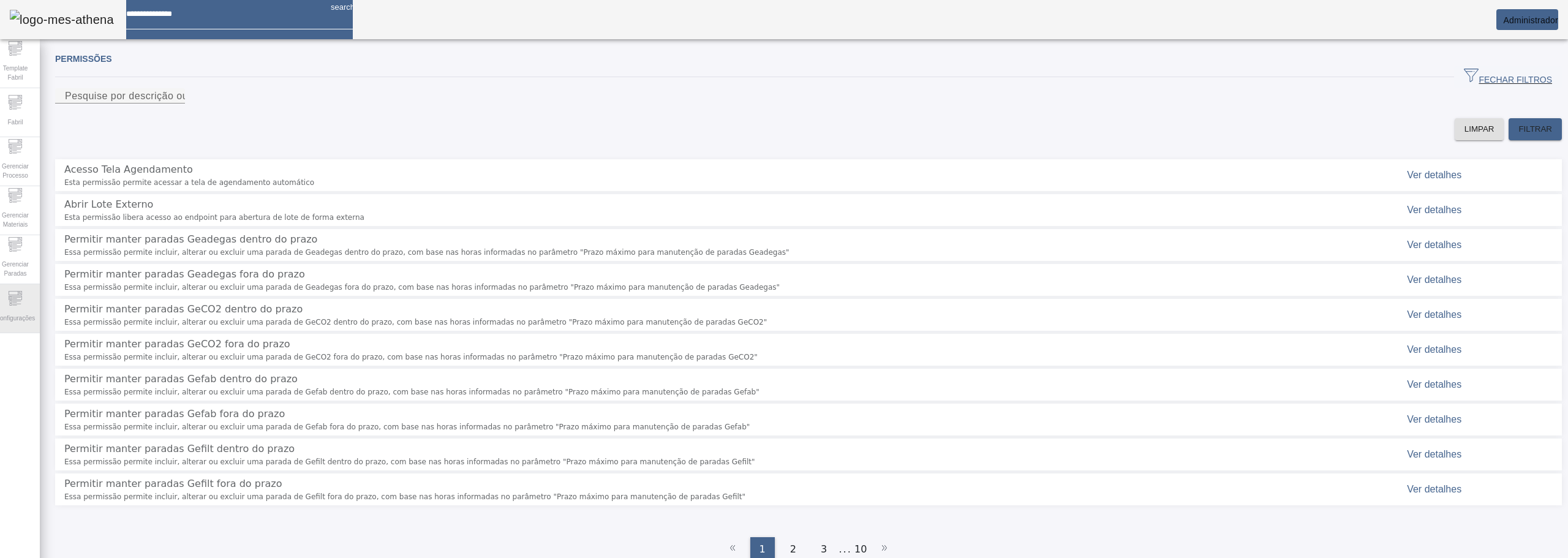
click at [30, 305] on div "Configurações" at bounding box center [15, 309] width 49 height 49
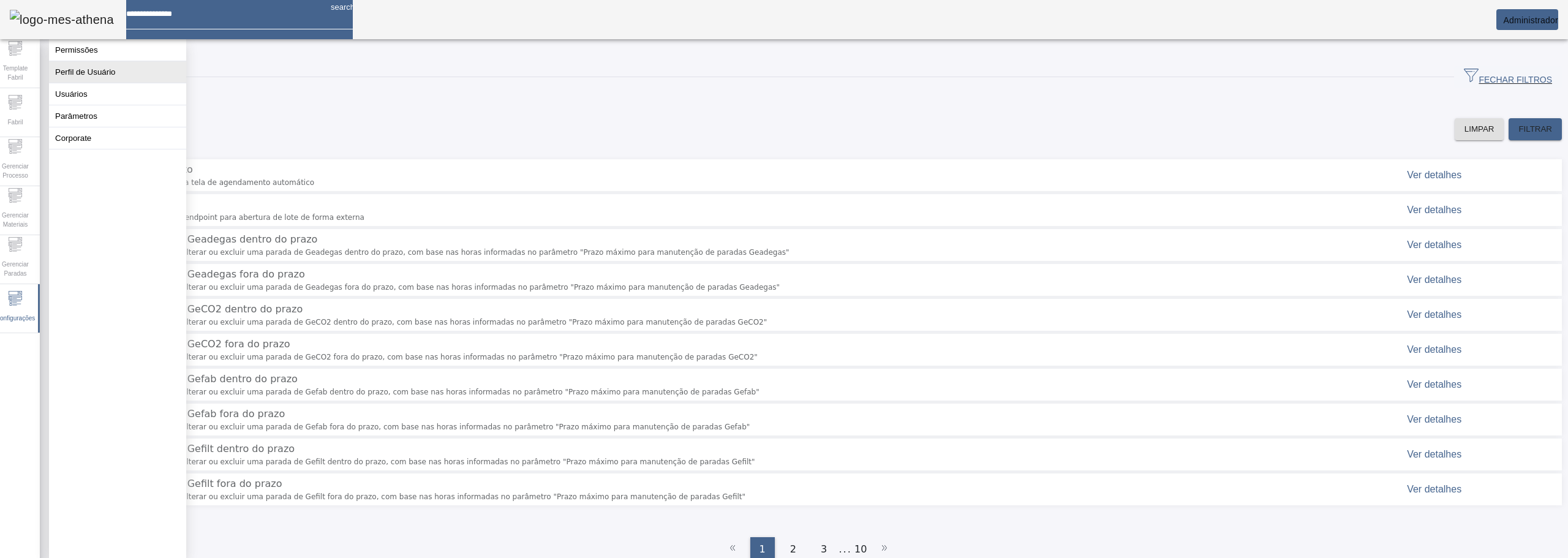
click at [81, 81] on button "Perfil de Usuário" at bounding box center [118, 72] width 137 height 21
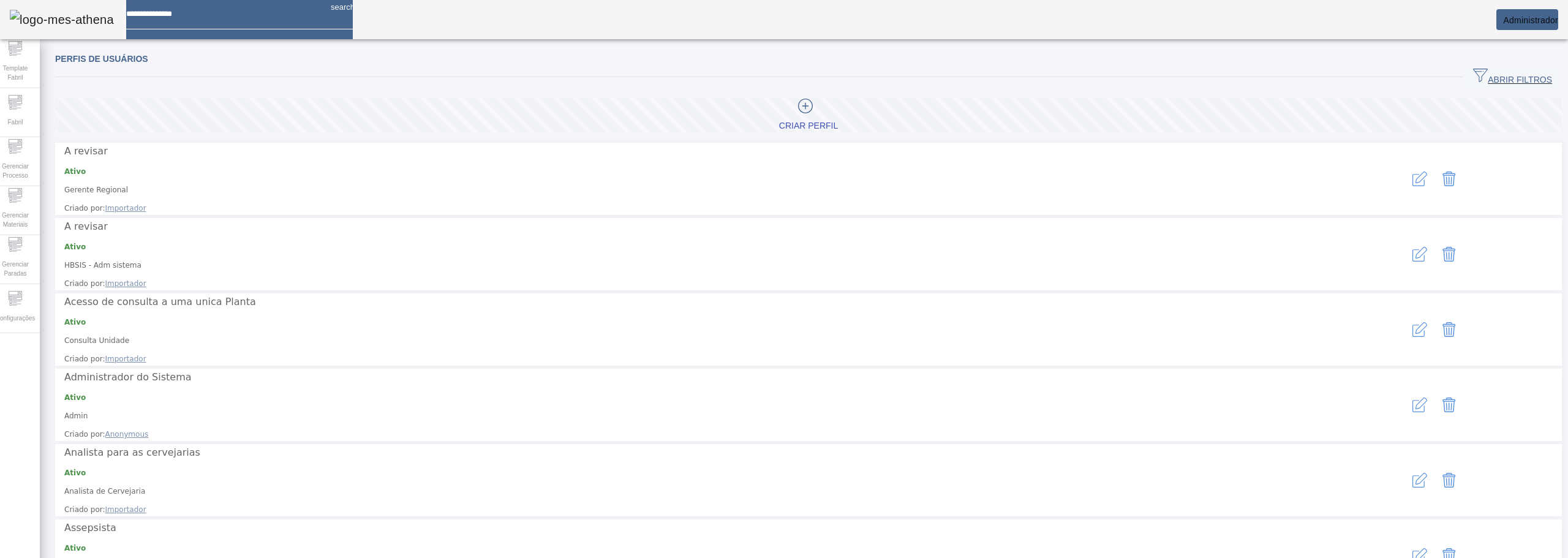
click at [829, 102] on div at bounding box center [805, 108] width 53 height 18
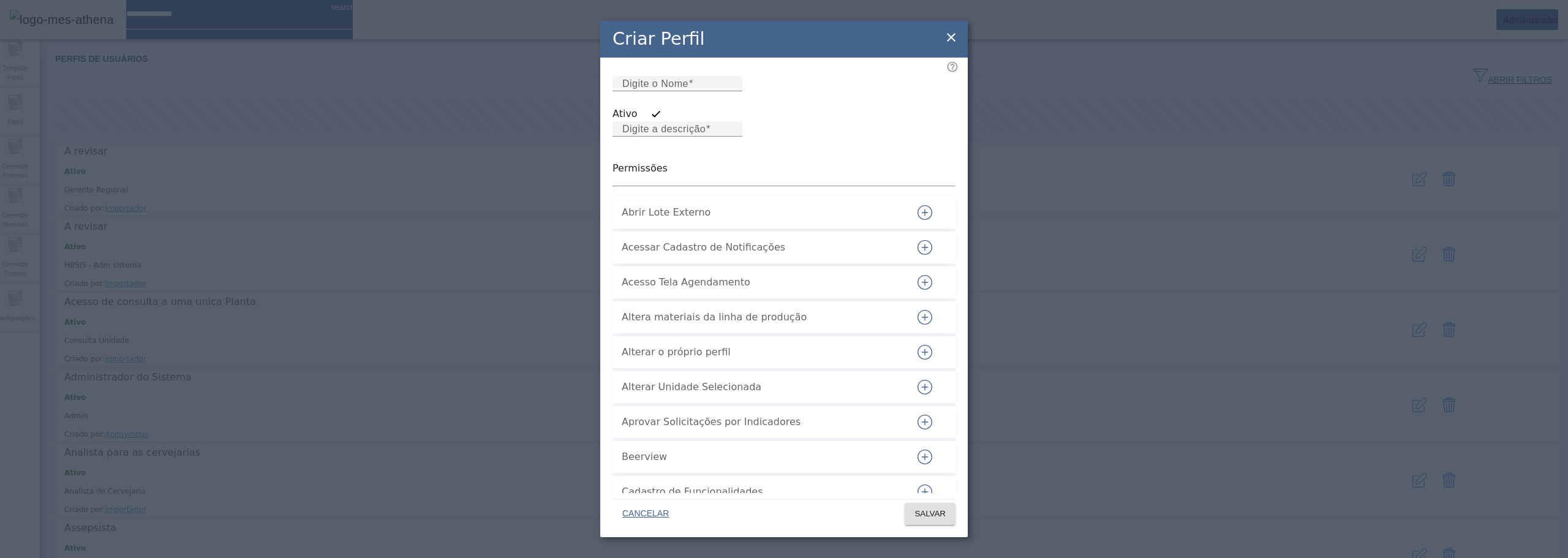
click at [954, 40] on icon at bounding box center [951, 37] width 8 height 8
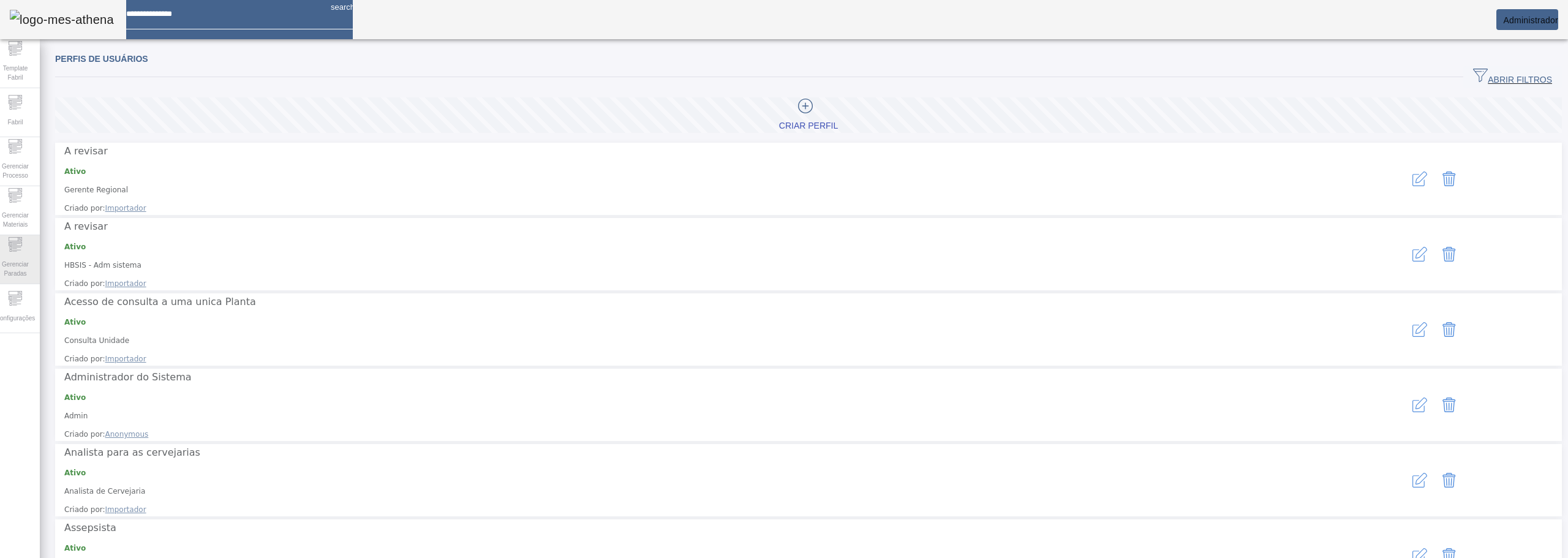
click at [25, 273] on span "Gerenciar Paradas" at bounding box center [15, 269] width 37 height 26
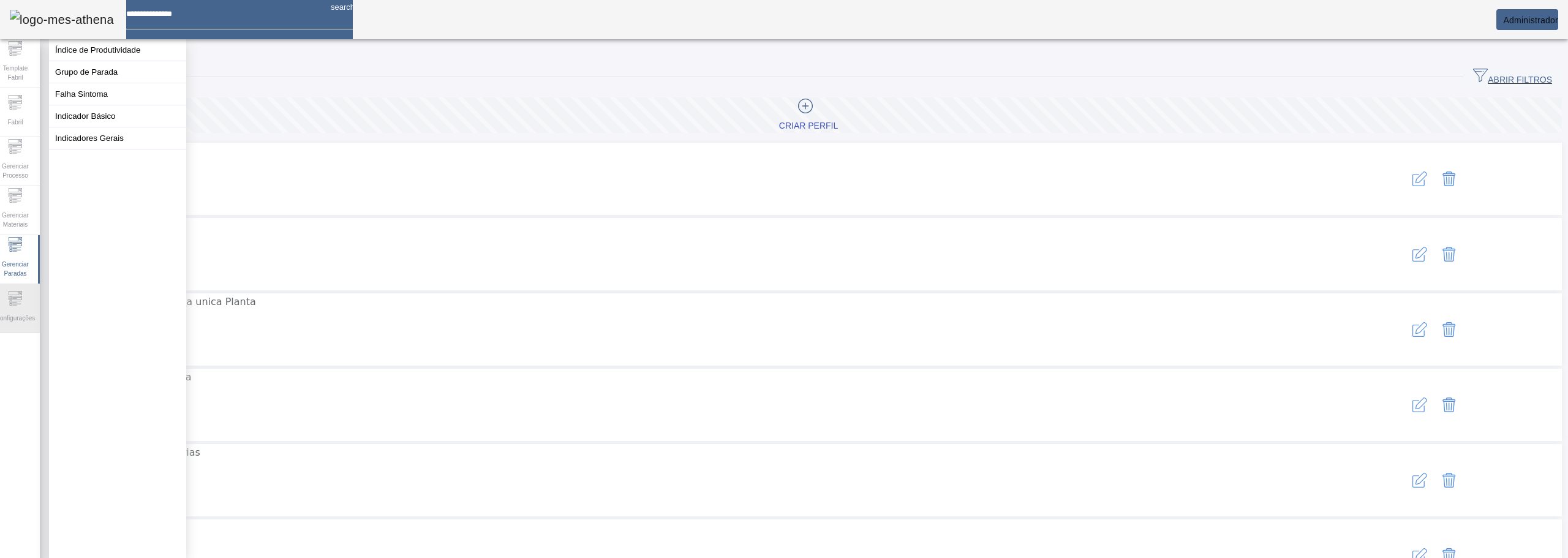
click at [23, 316] on span "Configurações" at bounding box center [15, 318] width 46 height 17
click at [77, 53] on button "Permissões" at bounding box center [118, 50] width 137 height 21
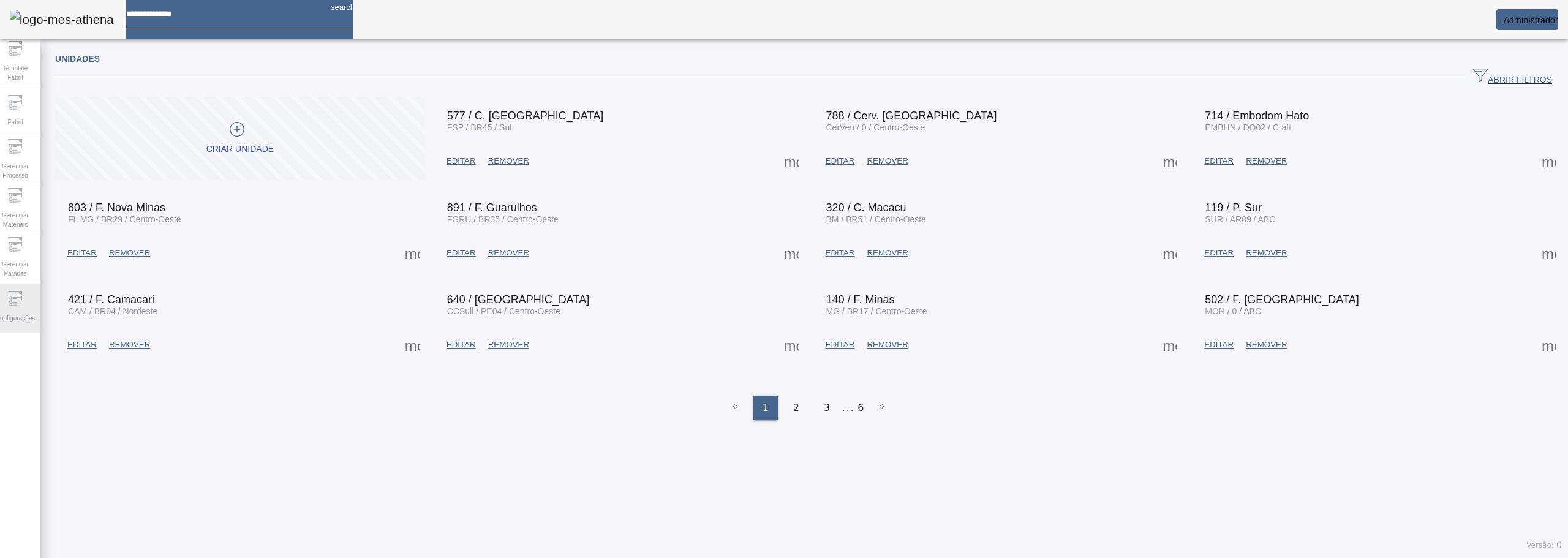
click at [14, 302] on div "Configurações" at bounding box center [15, 309] width 49 height 49
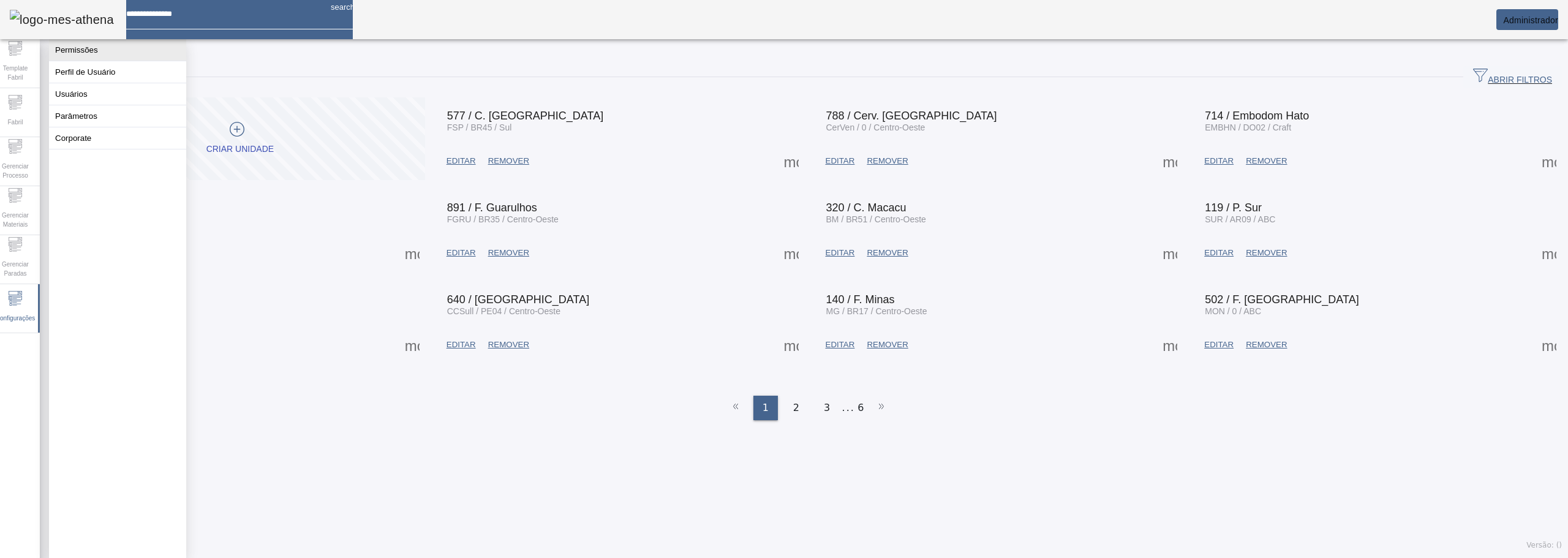
click at [85, 44] on button "Permissões" at bounding box center [118, 50] width 137 height 21
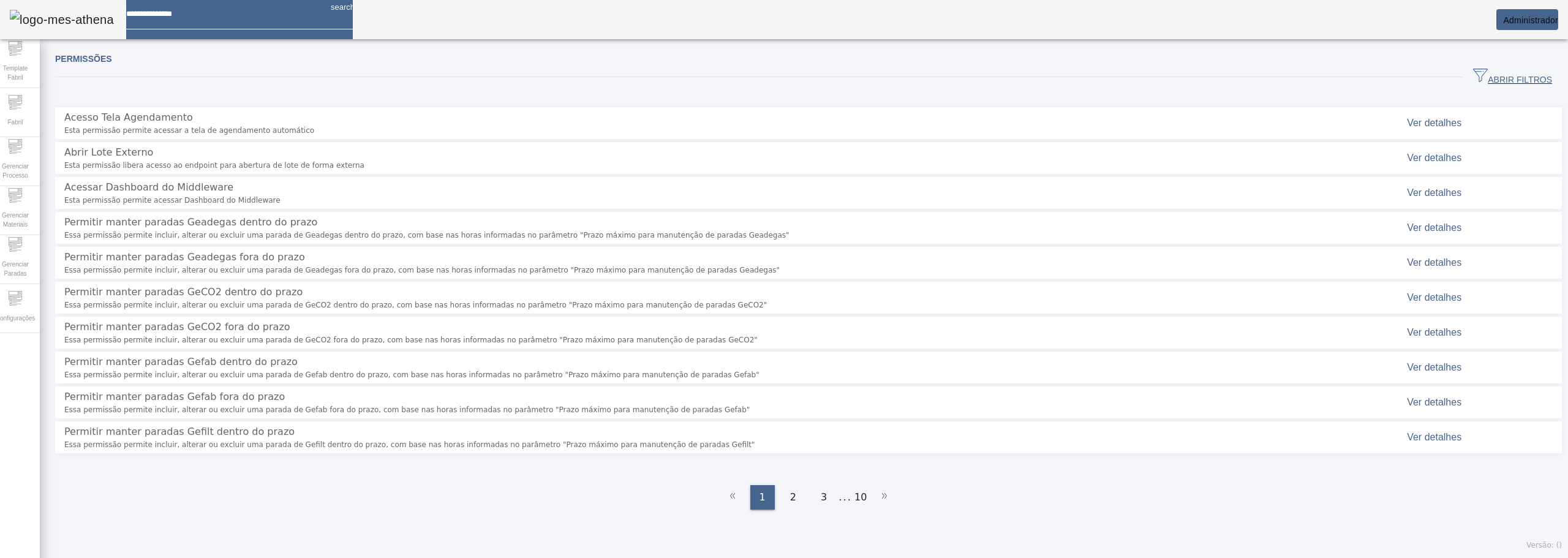
click at [1473, 70] on span "ABRIR FILTROS" at bounding box center [1512, 77] width 79 height 18
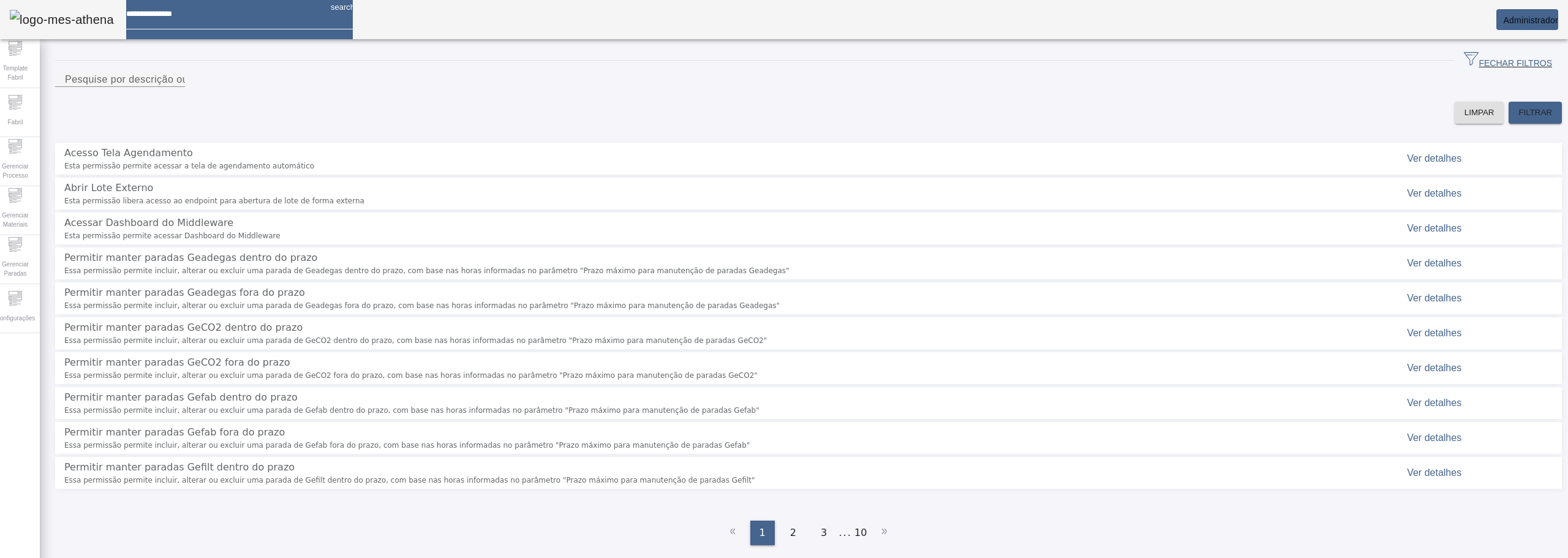
scroll to position [32, 0]
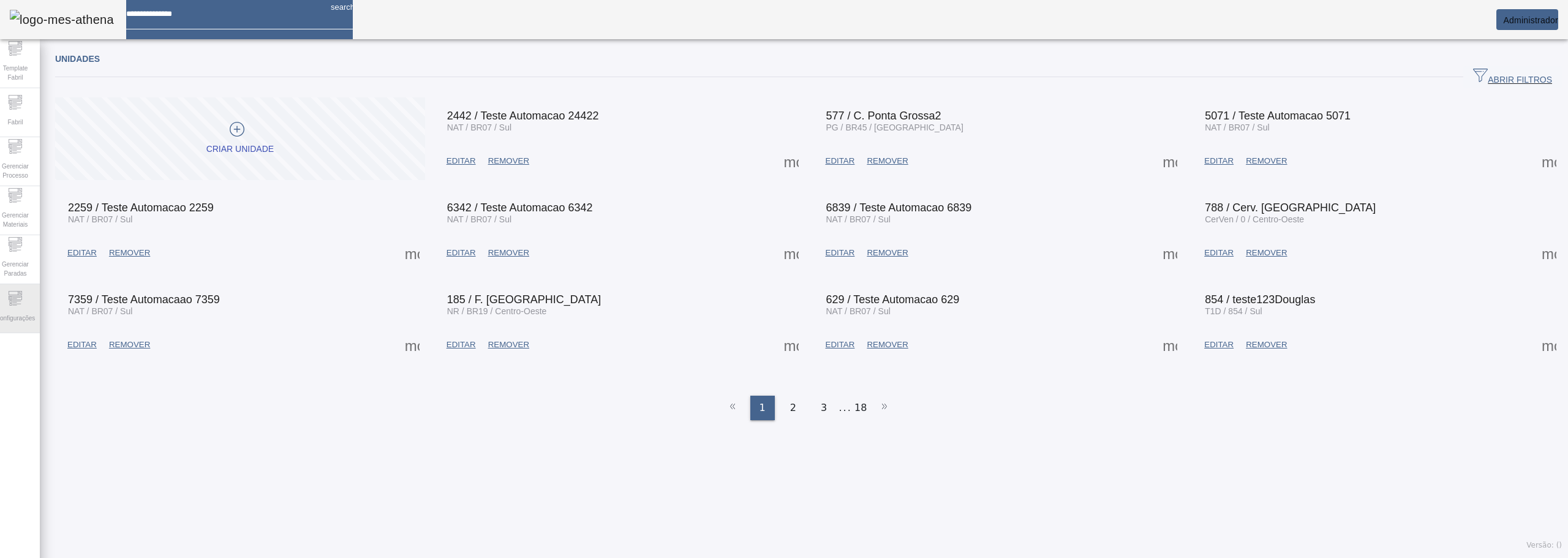
click at [27, 310] on span "Configurações" at bounding box center [15, 318] width 46 height 17
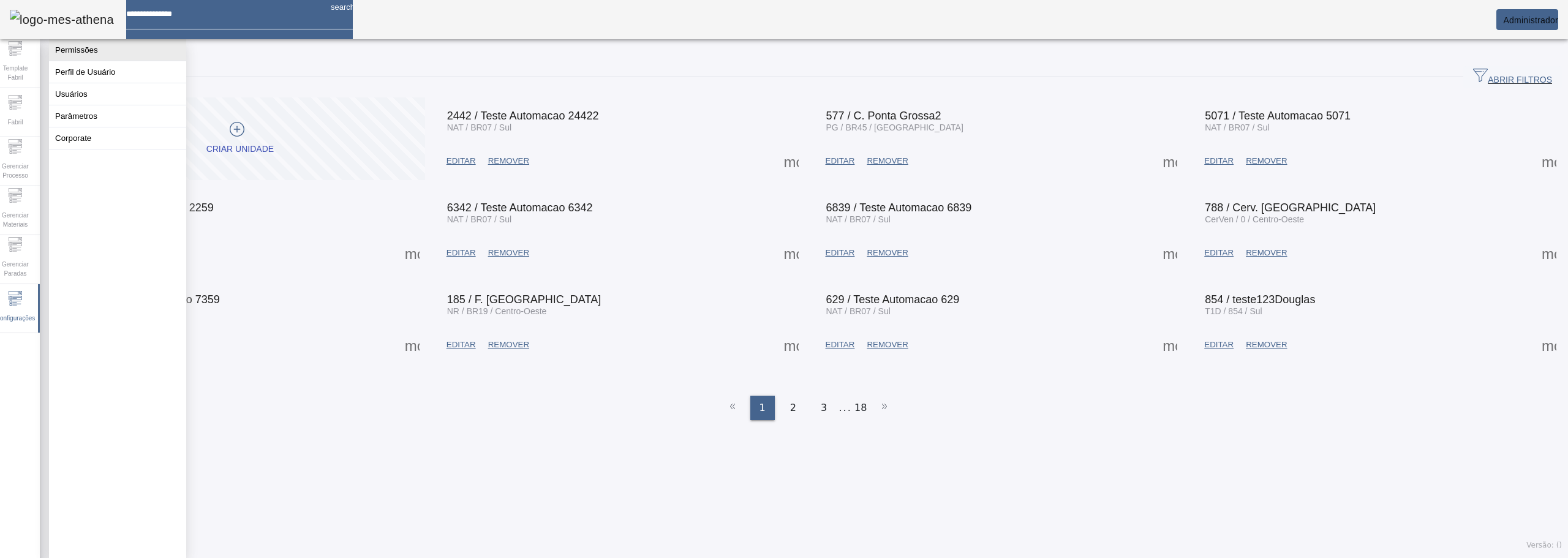
click at [94, 48] on button "Permissões" at bounding box center [118, 50] width 137 height 21
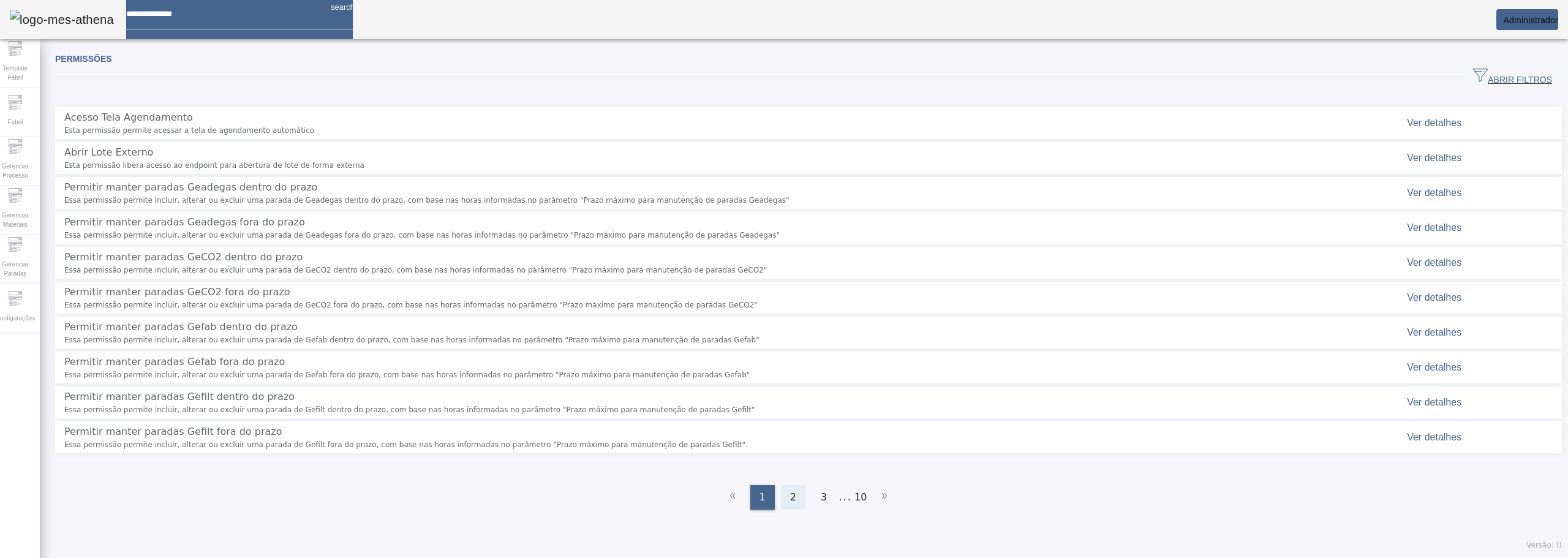
click at [790, 490] on span "2" at bounding box center [793, 497] width 6 height 15
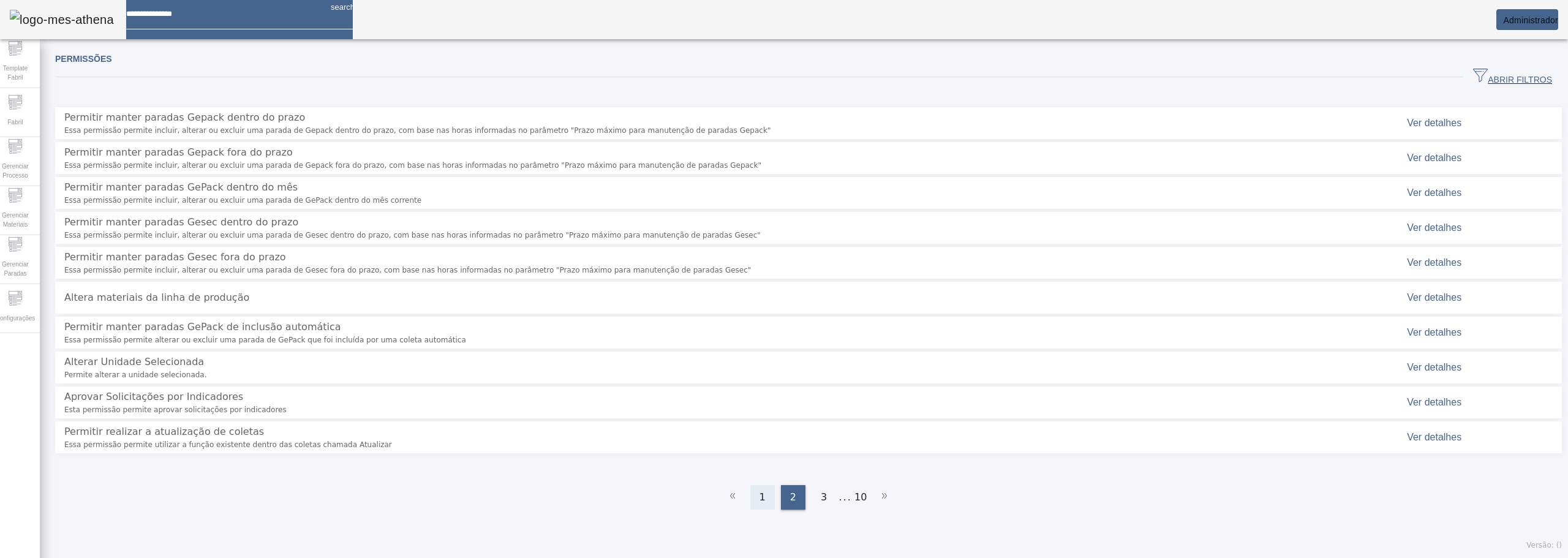
click at [759, 490] on span "1" at bounding box center [762, 497] width 6 height 15
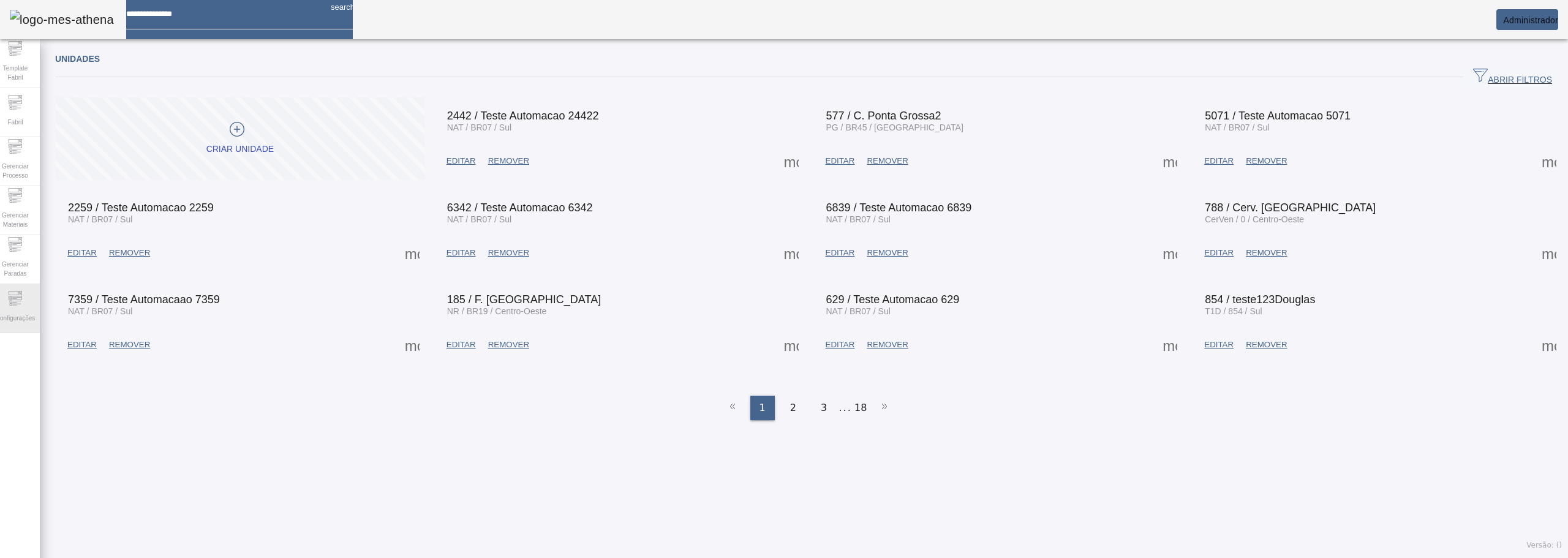
click at [15, 318] on span "Configurações" at bounding box center [15, 318] width 46 height 17
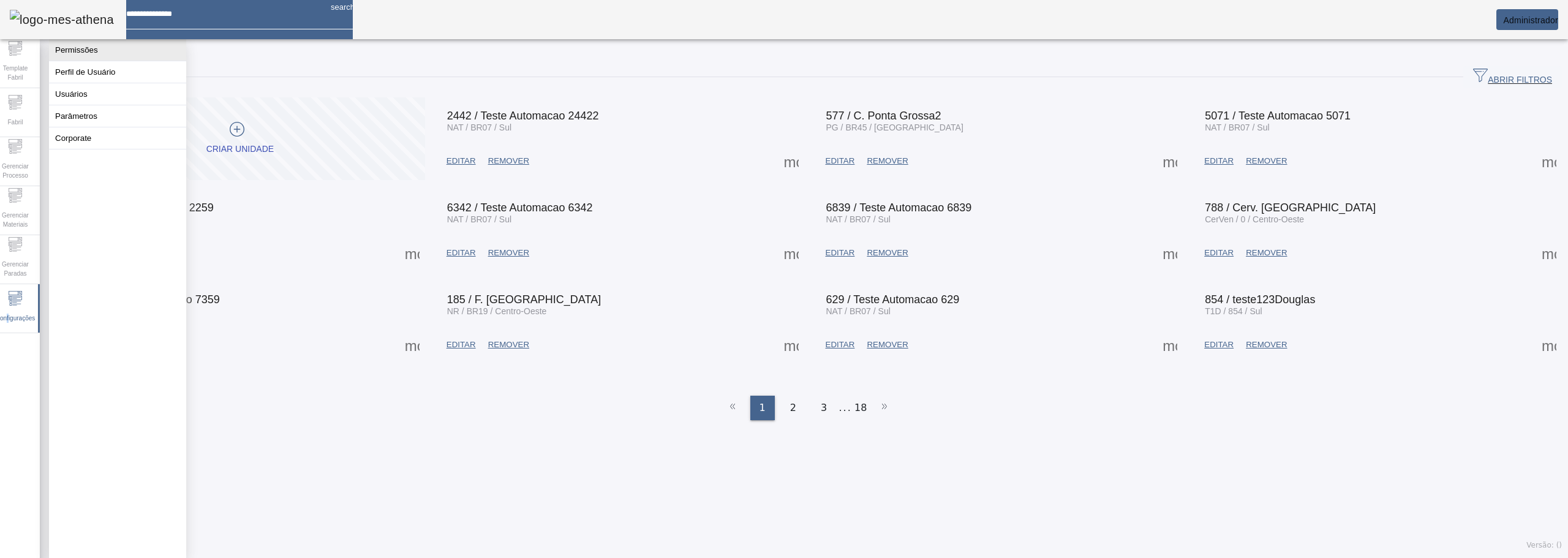
click at [86, 61] on button "Permissões" at bounding box center [118, 50] width 137 height 21
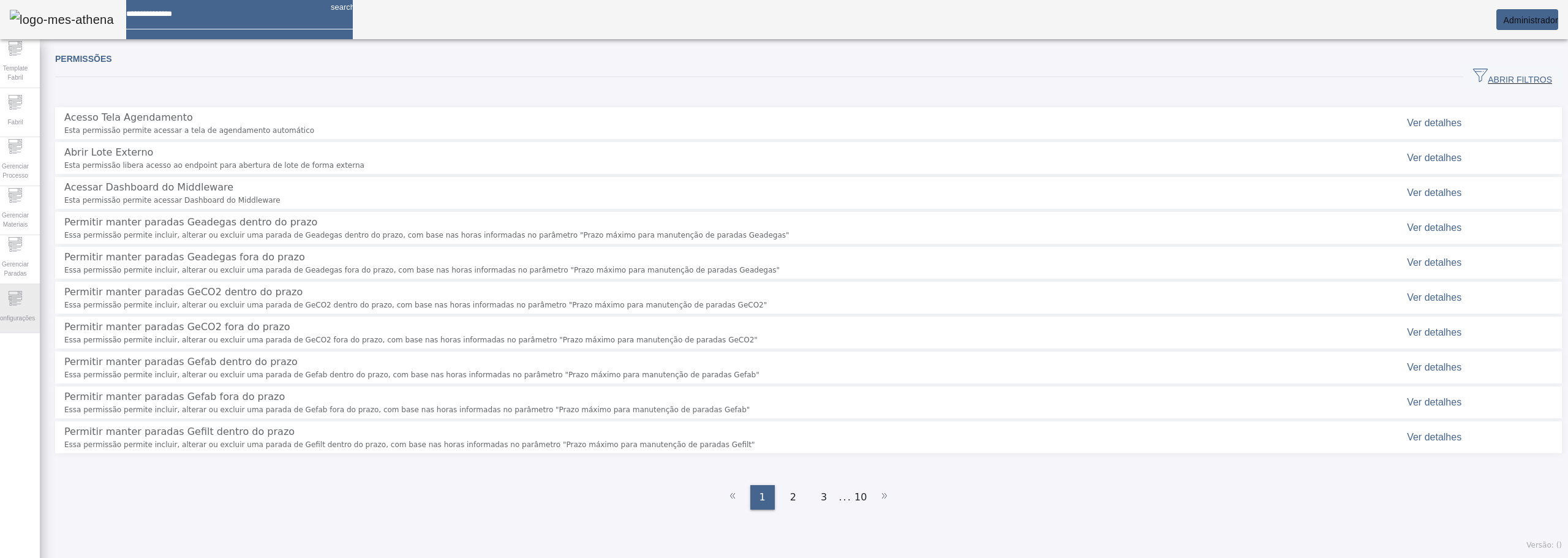
click at [31, 320] on span "Configurações" at bounding box center [15, 318] width 46 height 17
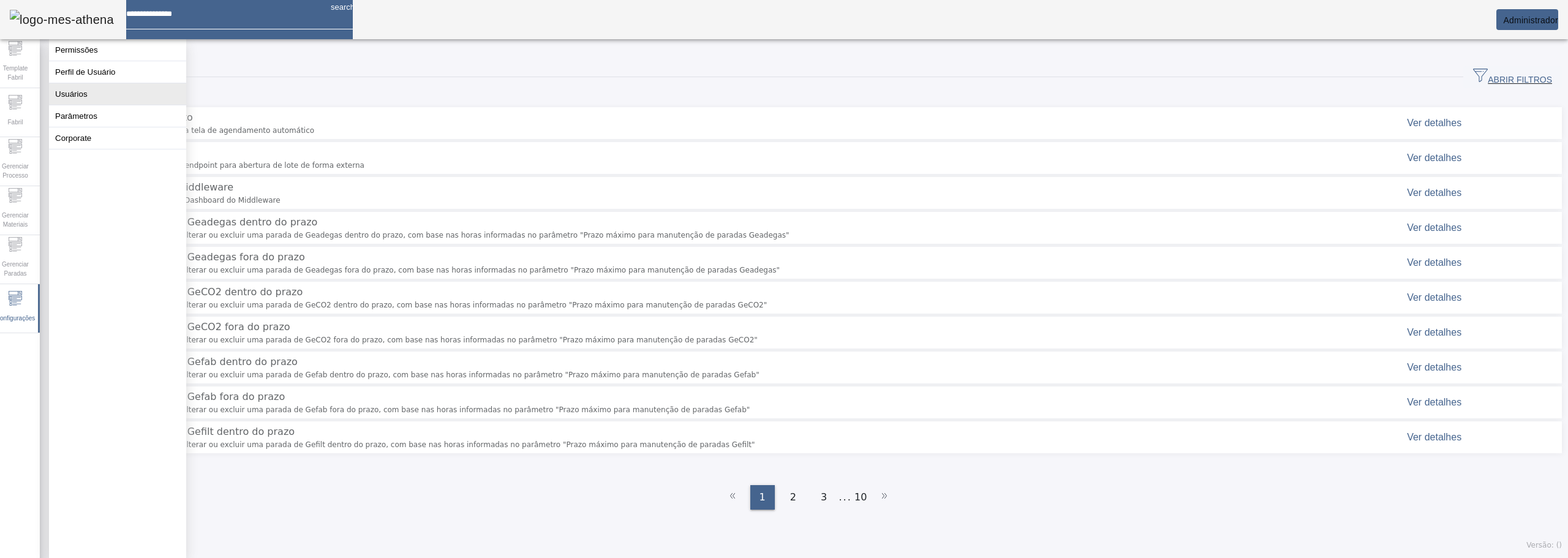
click at [89, 99] on button "Usuários" at bounding box center [118, 94] width 137 height 21
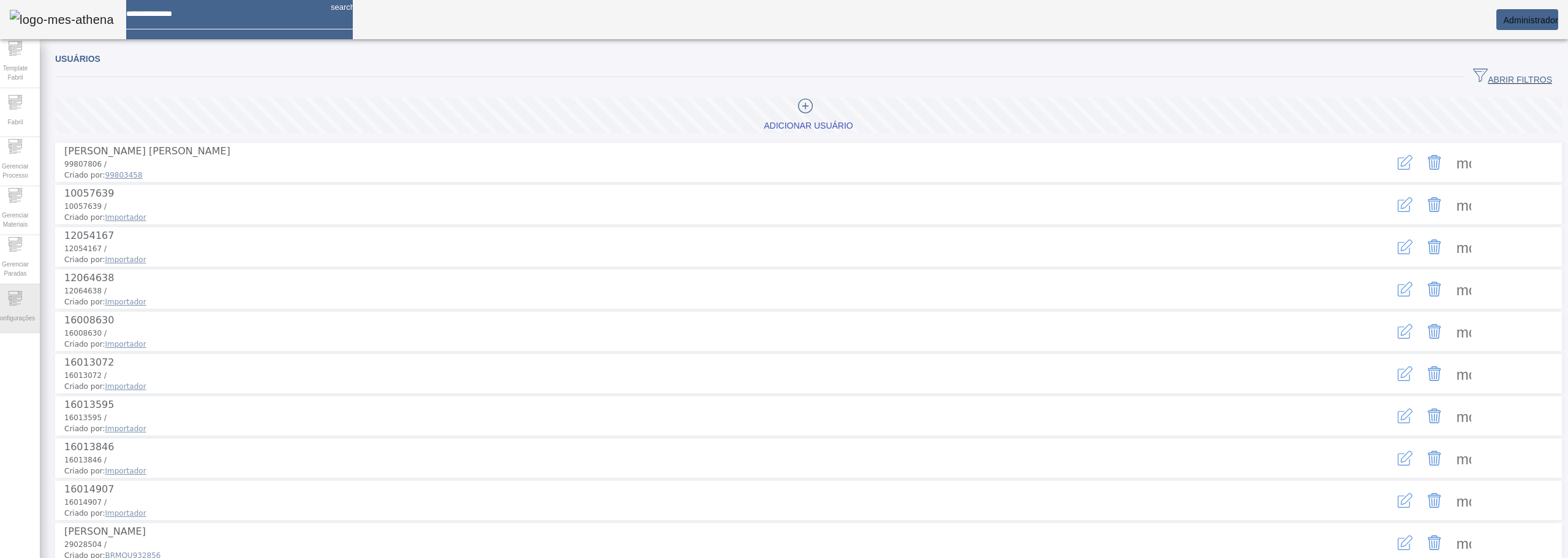
click at [10, 305] on div "Configurações" at bounding box center [15, 309] width 49 height 49
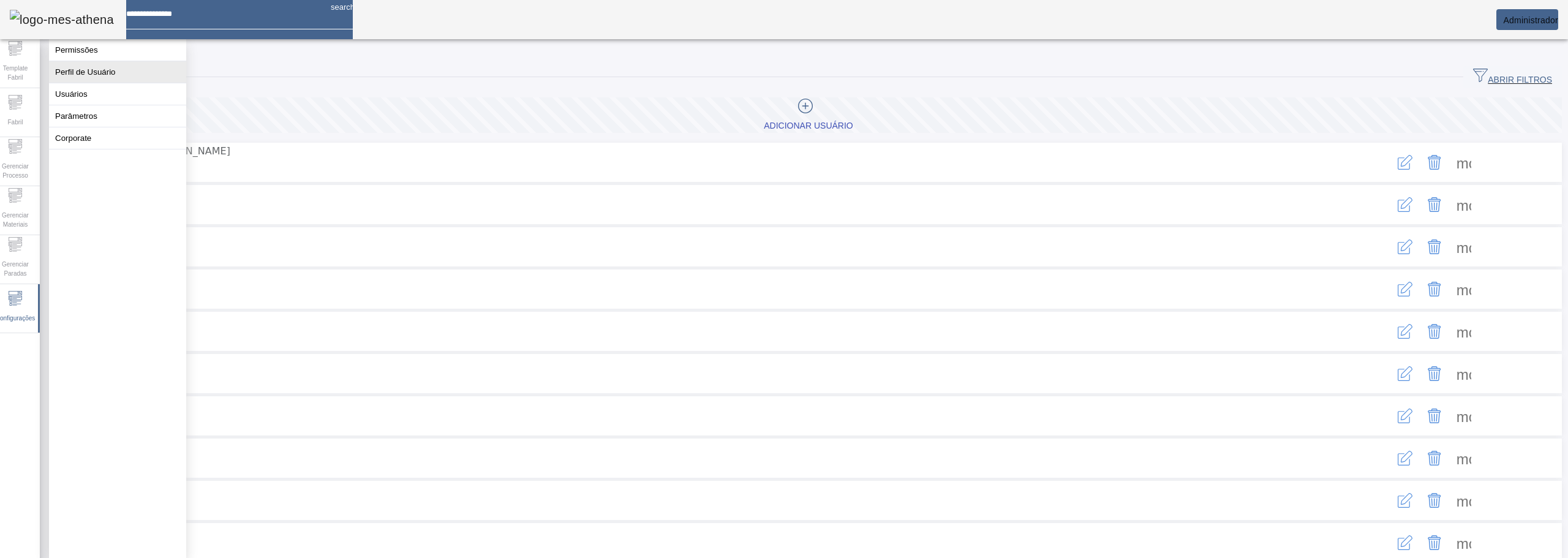
click at [75, 81] on button "Perfil de Usuário" at bounding box center [118, 72] width 137 height 21
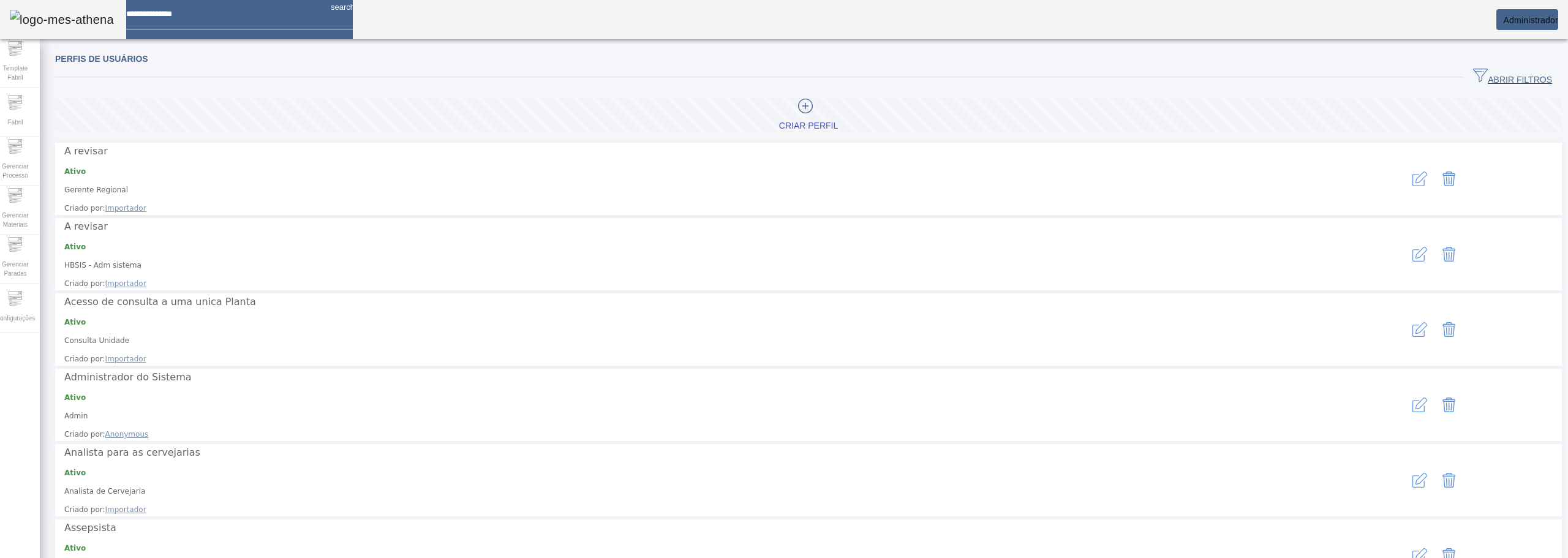
click at [1412, 172] on icon "button" at bounding box center [1419, 179] width 15 height 15
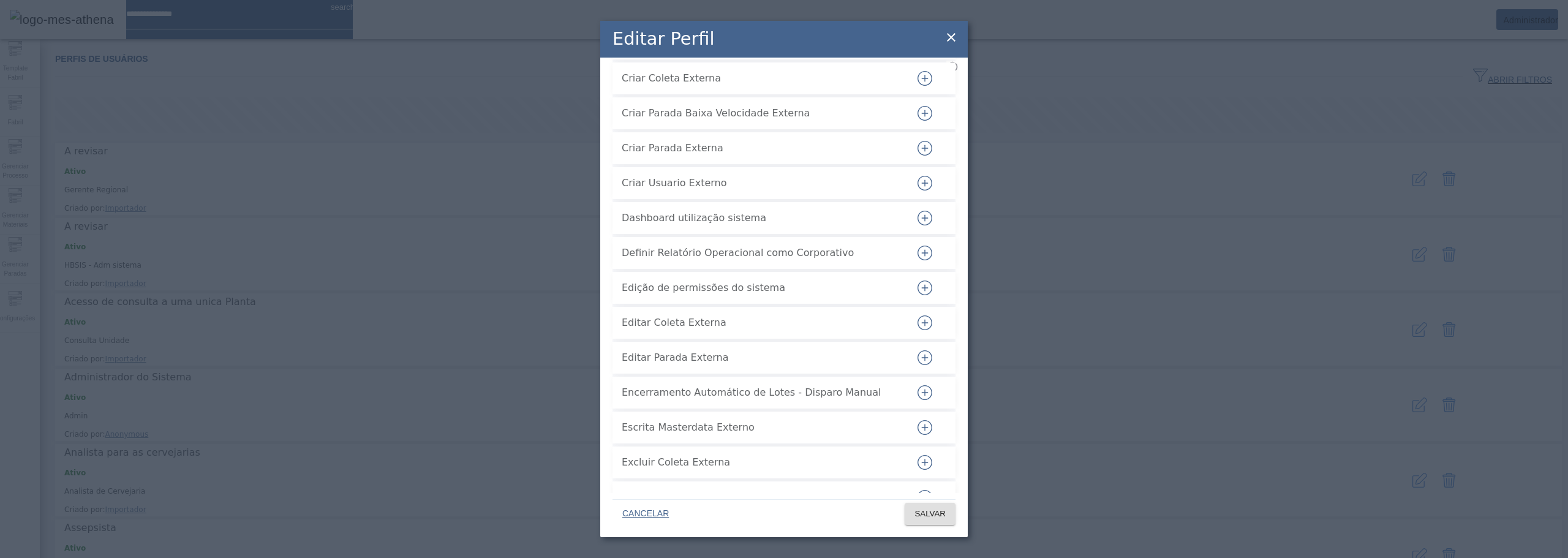
scroll to position [1426, 0]
click at [949, 45] on div "Editar Perfil" at bounding box center [784, 39] width 367 height 37
click at [952, 36] on icon at bounding box center [951, 37] width 8 height 8
